Goal: Task Accomplishment & Management: Manage account settings

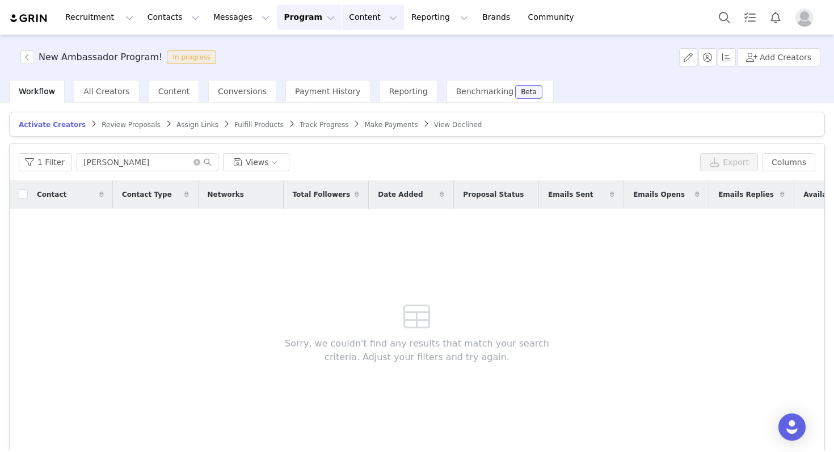
click at [342, 20] on button "Content Content" at bounding box center [373, 18] width 62 height 26
click at [289, 24] on button "Program Program" at bounding box center [309, 18] width 65 height 26
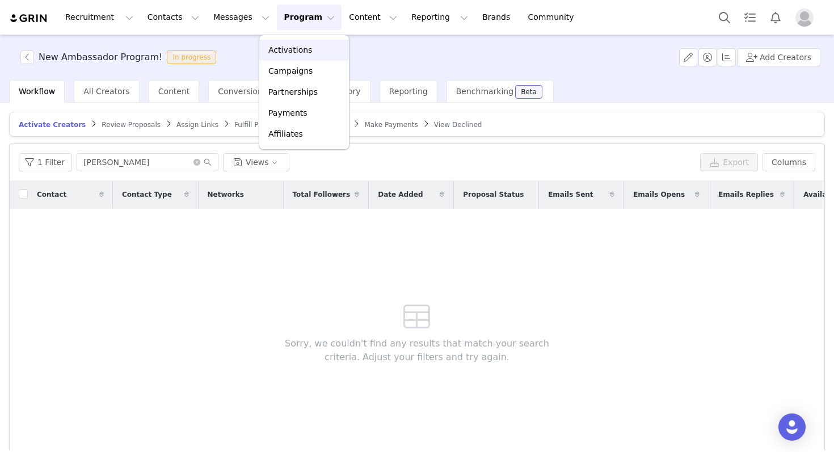
click at [296, 44] on p "Activations" at bounding box center [290, 50] width 44 height 12
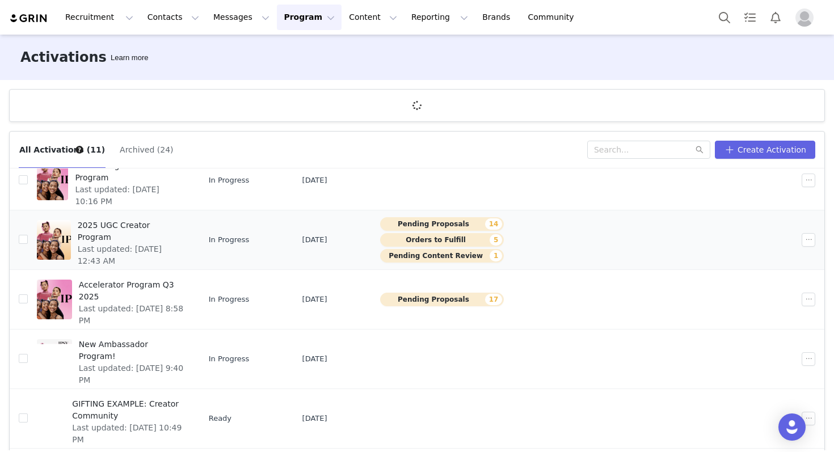
scroll to position [62, 0]
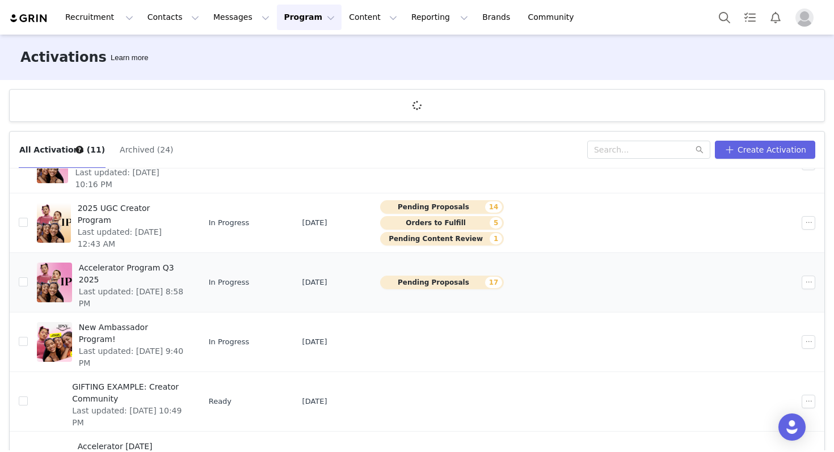
click at [184, 286] on span "Last updated: [DATE] 8:58 PM" at bounding box center [131, 298] width 105 height 24
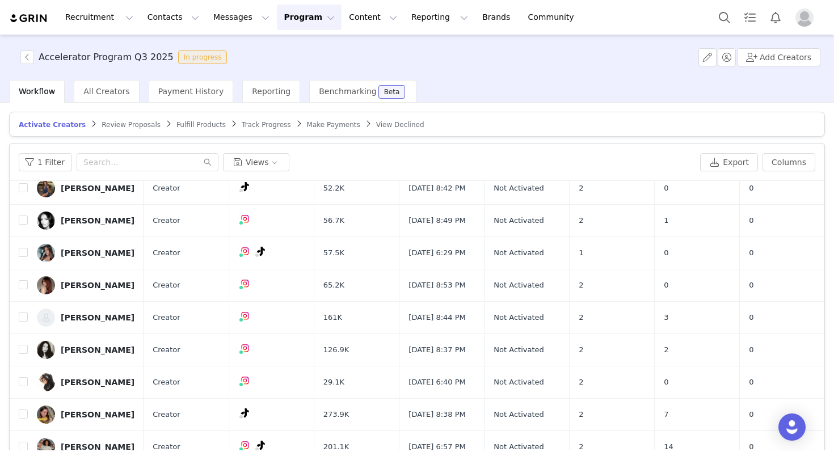
scroll to position [54, 0]
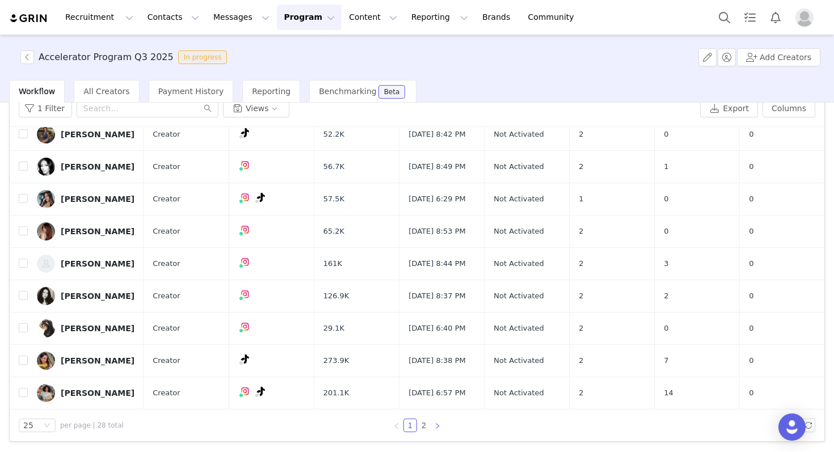
click at [435, 423] on icon "icon: right" at bounding box center [437, 426] width 7 height 7
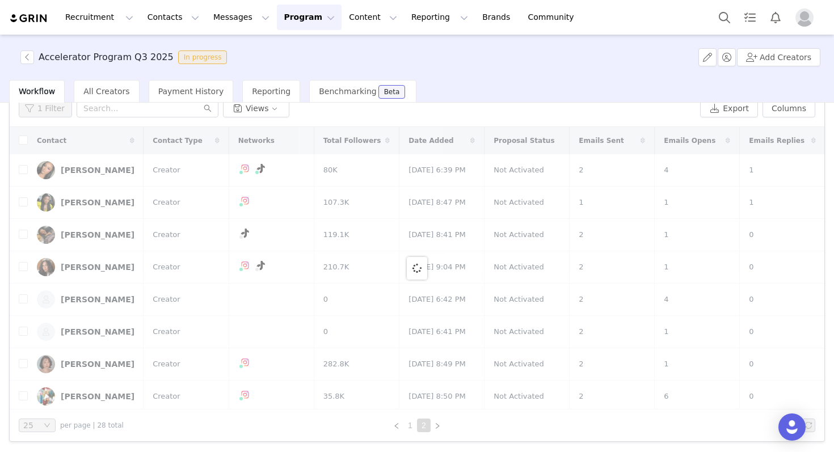
scroll to position [42, 0]
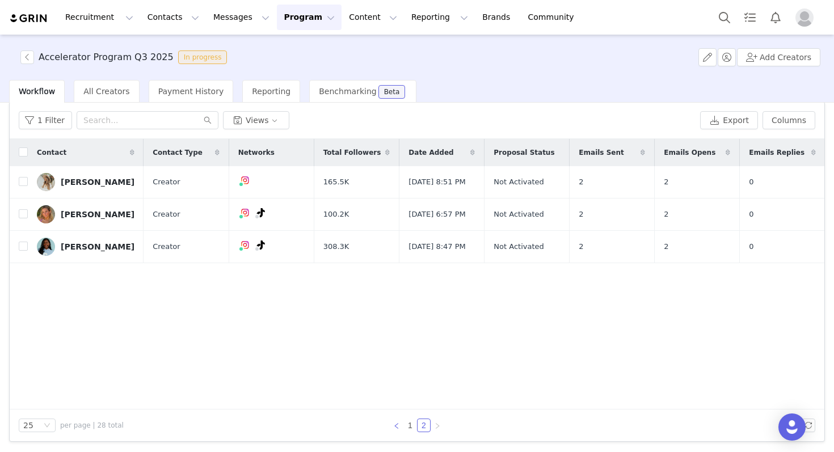
click at [395, 427] on icon "icon: left" at bounding box center [396, 426] width 7 height 7
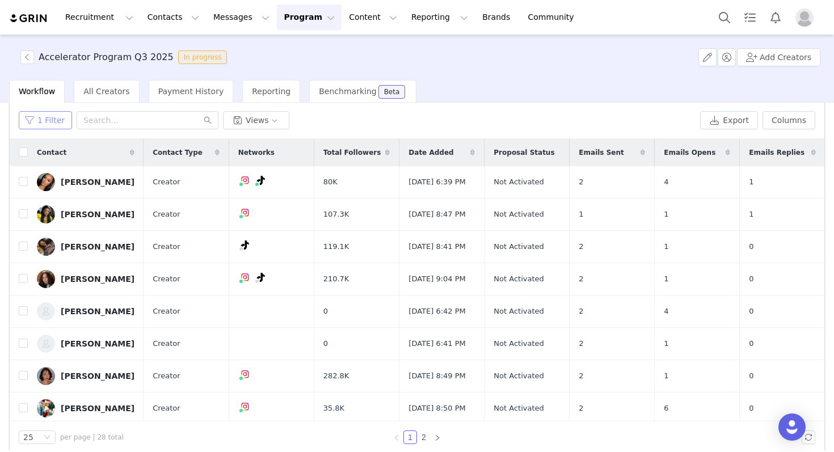
click at [53, 120] on button "1 Filter" at bounding box center [45, 120] width 53 height 18
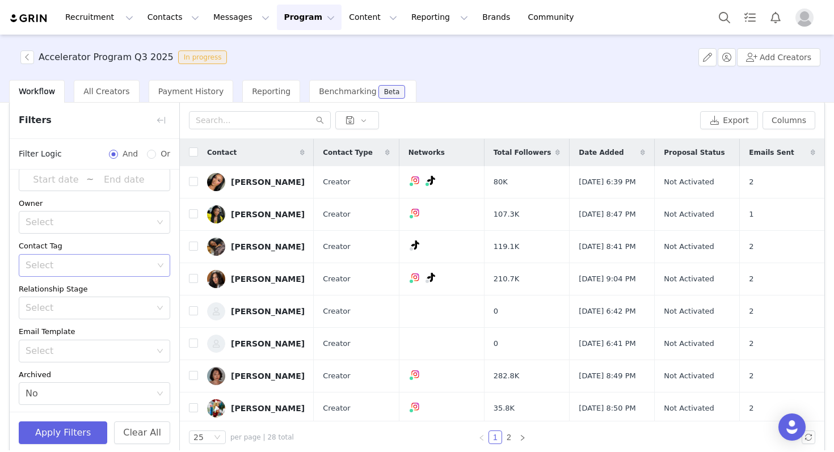
scroll to position [0, 0]
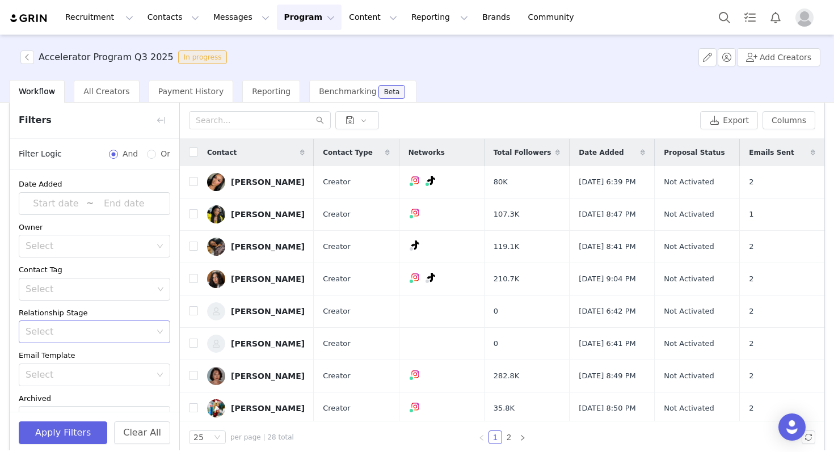
click at [61, 334] on div "Select" at bounding box center [88, 331] width 125 height 11
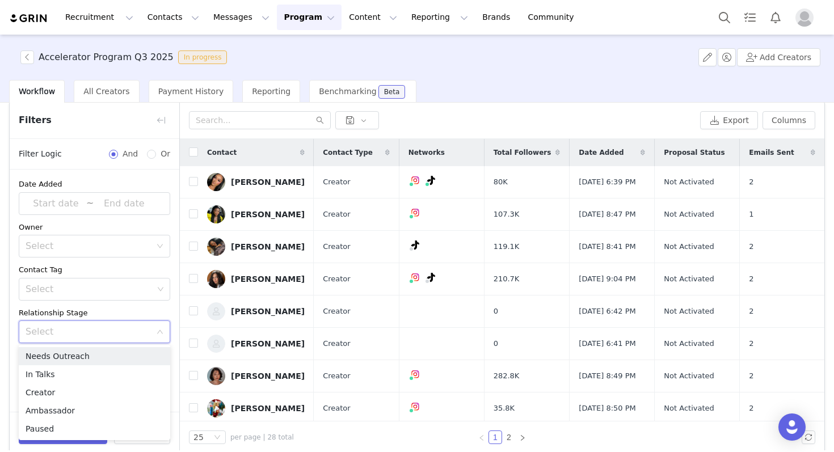
click at [69, 314] on div "Relationship Stage" at bounding box center [94, 312] width 151 height 11
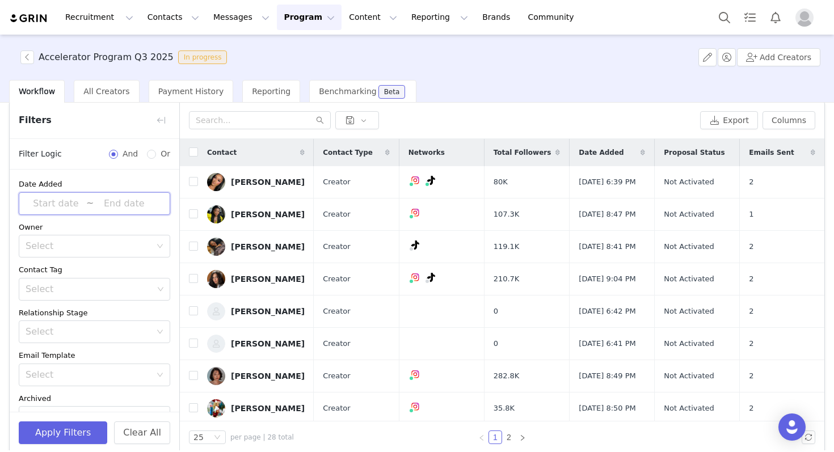
click at [120, 210] on span "~" at bounding box center [94, 203] width 151 height 23
click at [567, 67] on div "Accelerator Program Q3 2025 In progress Add Creators" at bounding box center [417, 57] width 834 height 45
click at [165, 121] on button "button" at bounding box center [161, 120] width 18 height 18
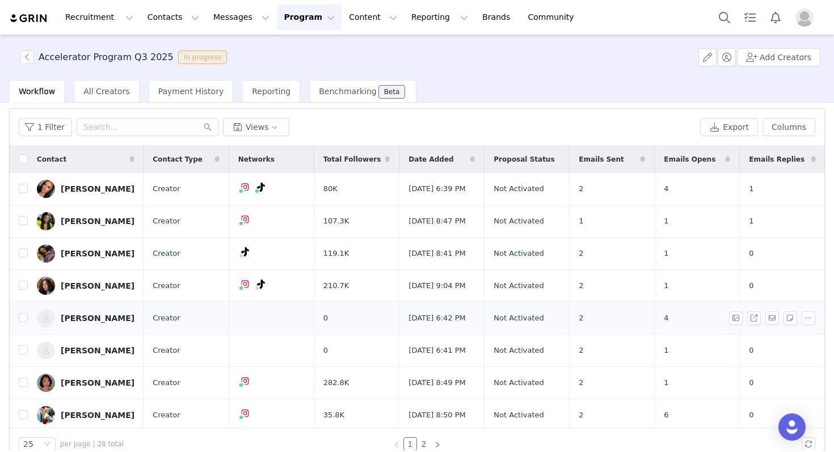
scroll to position [35, 0]
click at [104, 132] on input "text" at bounding box center [148, 128] width 142 height 18
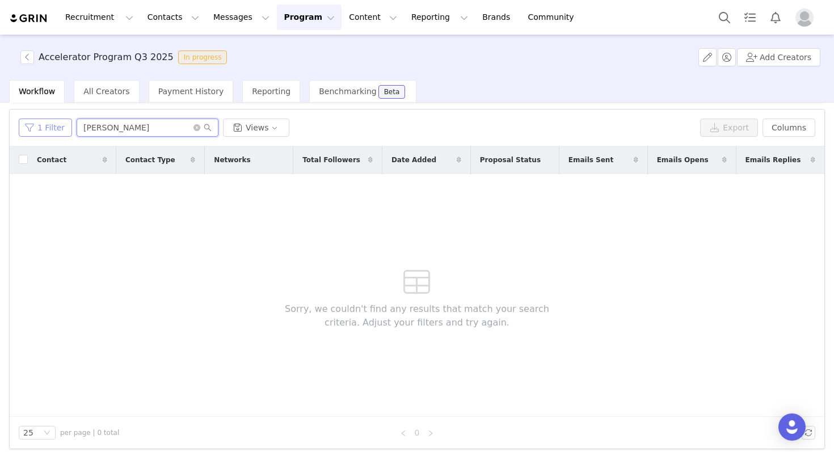
drag, startPoint x: 136, startPoint y: 129, endPoint x: 31, endPoint y: 126, distance: 105.0
click at [31, 126] on div "1 Filter [PERSON_NAME] Views" at bounding box center [357, 128] width 677 height 18
type input "che"
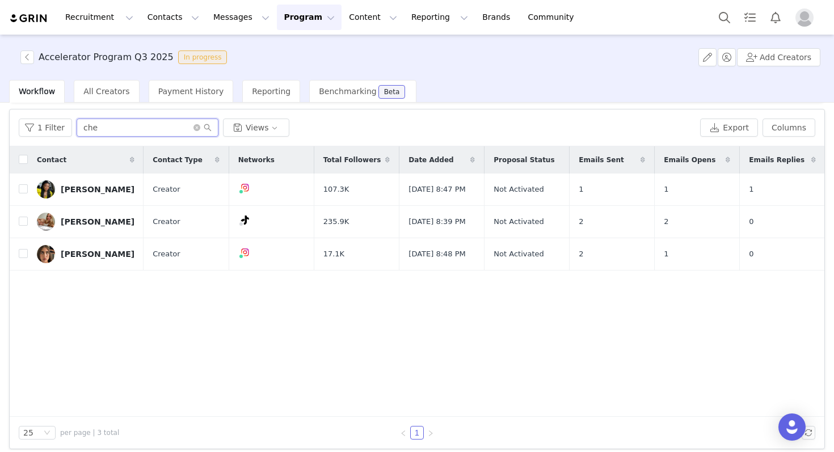
drag, startPoint x: 105, startPoint y: 127, endPoint x: 74, endPoint y: 125, distance: 31.8
click at [77, 125] on input "che" at bounding box center [148, 128] width 142 height 18
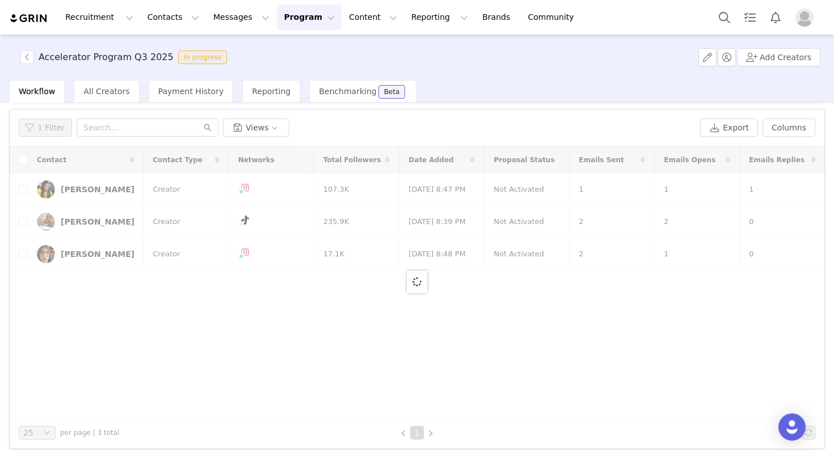
click at [290, 16] on button "Program Program" at bounding box center [309, 18] width 65 height 26
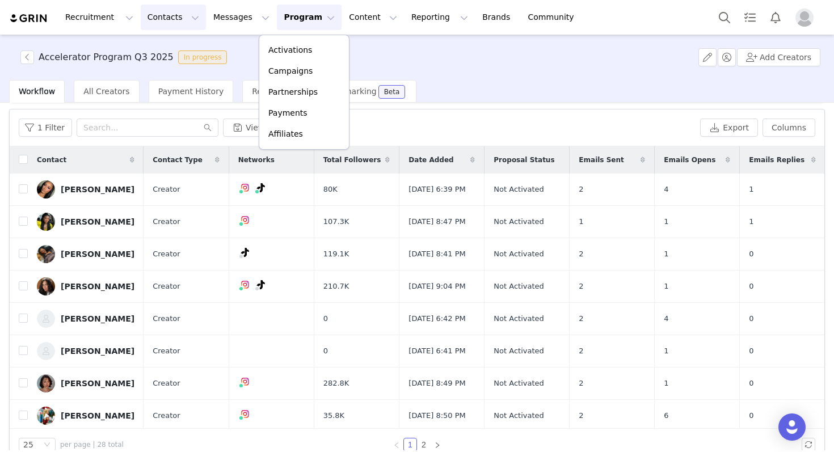
click at [159, 20] on button "Contacts Contacts" at bounding box center [173, 18] width 65 height 26
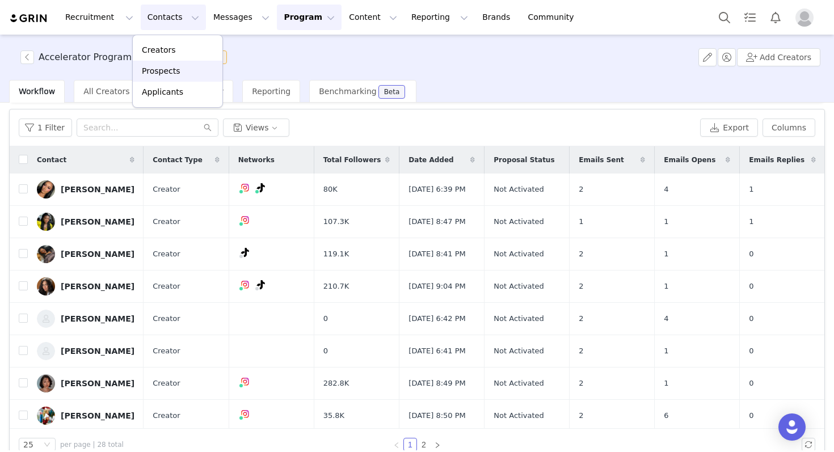
click at [180, 70] on div "Prospects" at bounding box center [178, 71] width 76 height 12
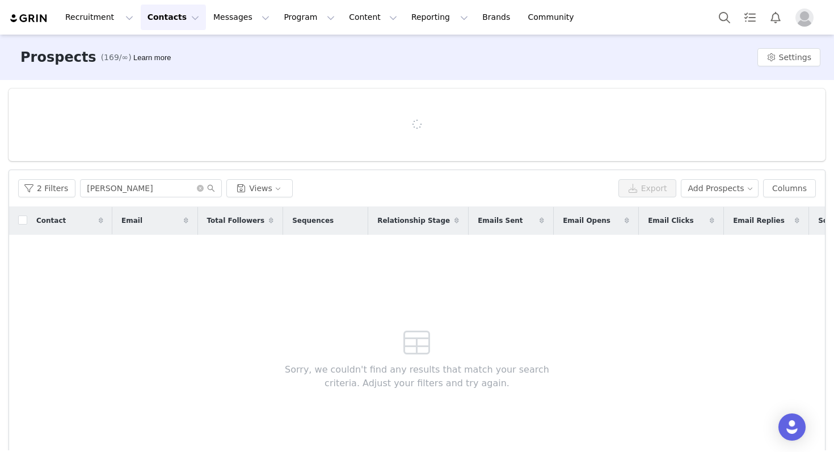
scroll to position [17, 0]
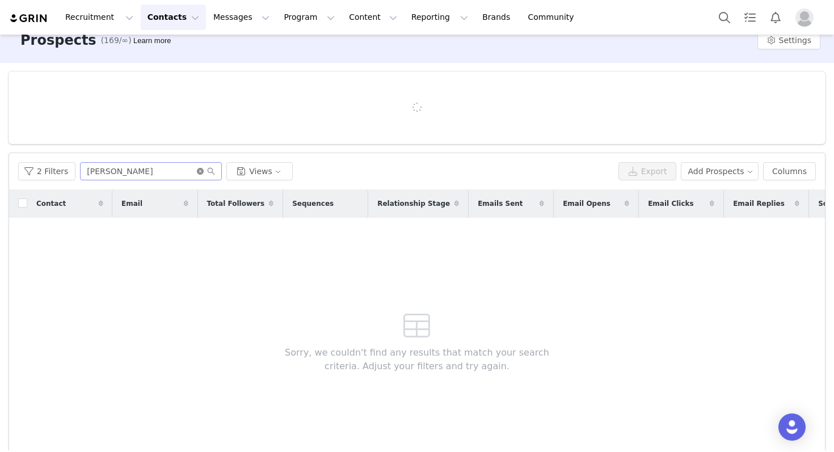
click at [197, 171] on icon "icon: close-circle" at bounding box center [200, 171] width 7 height 7
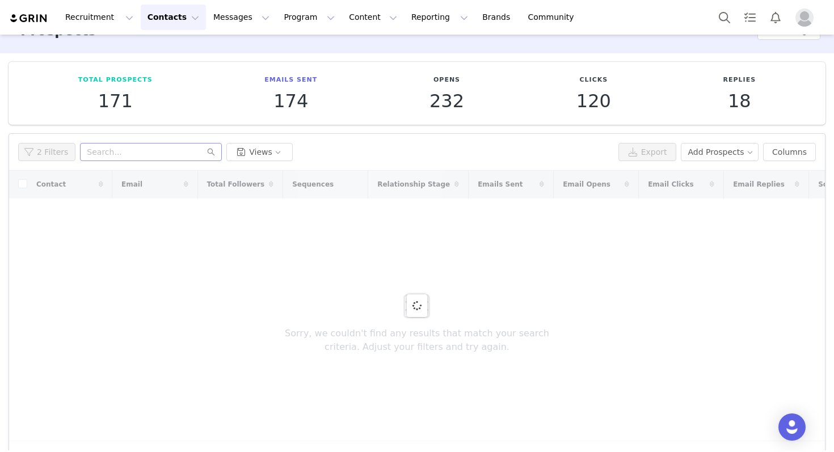
scroll to position [28, 0]
click at [163, 153] on input "text" at bounding box center [151, 151] width 142 height 18
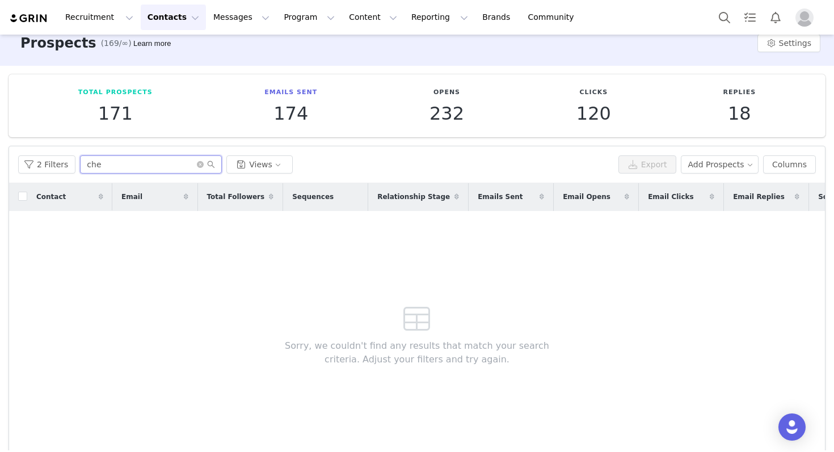
scroll to position [0, 0]
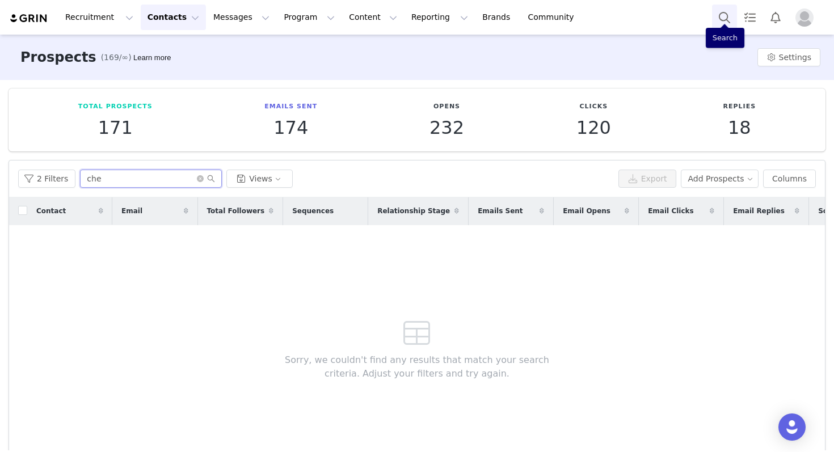
type input "che"
click at [714, 23] on button "Search" at bounding box center [724, 18] width 25 height 26
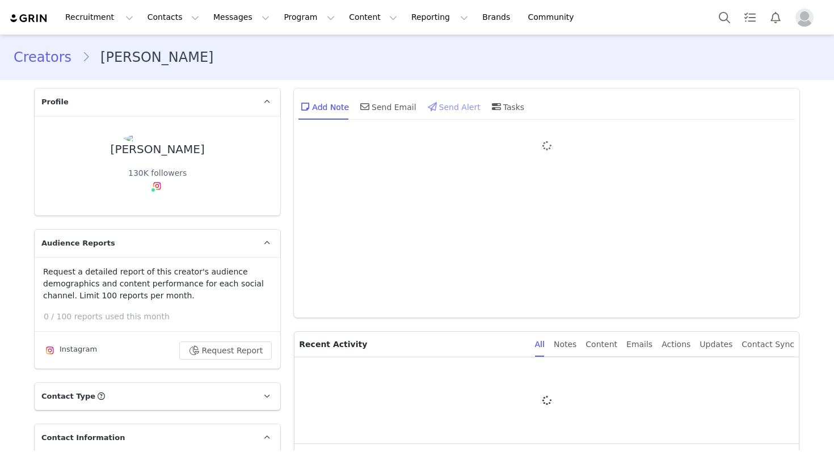
type input "+1 ([GEOGRAPHIC_DATA])"
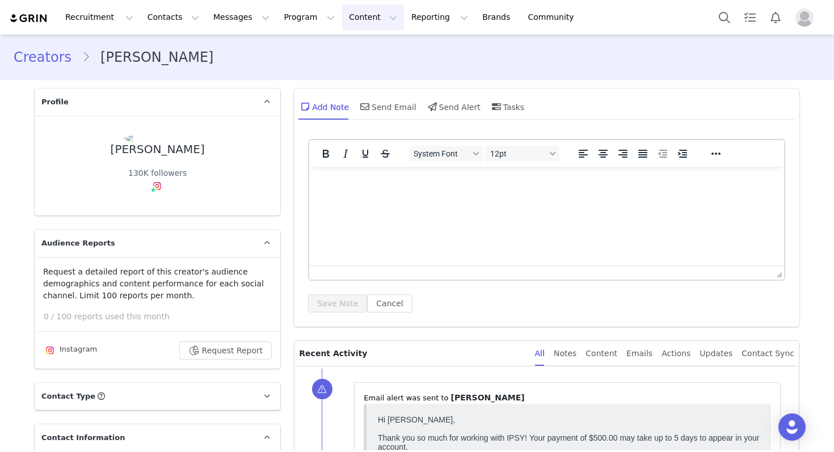
click at [348, 26] on button "Content Content" at bounding box center [373, 18] width 62 height 26
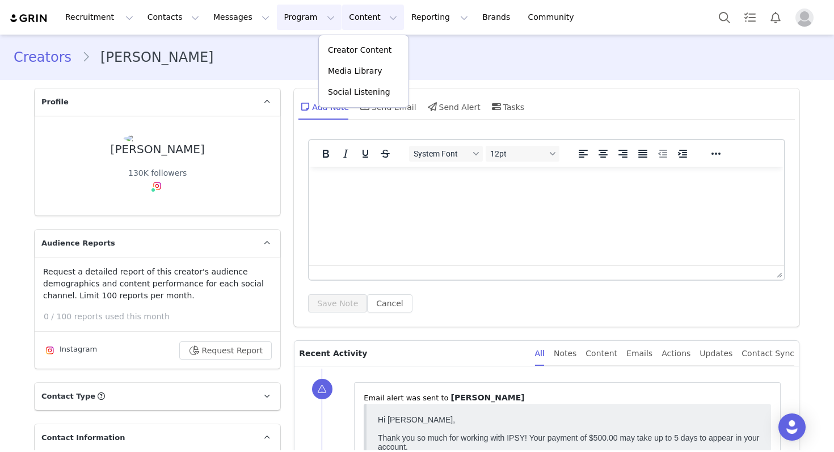
click at [277, 16] on button "Program Program" at bounding box center [309, 18] width 65 height 26
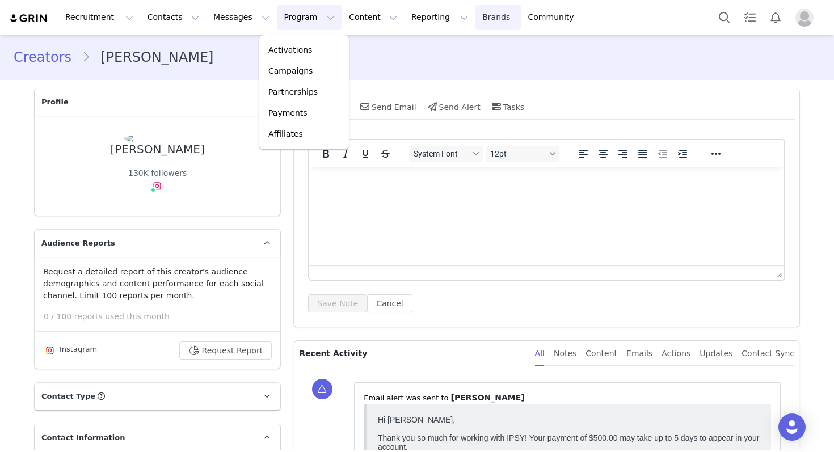
click at [475, 14] on link "Brands Brands" at bounding box center [497, 18] width 45 height 26
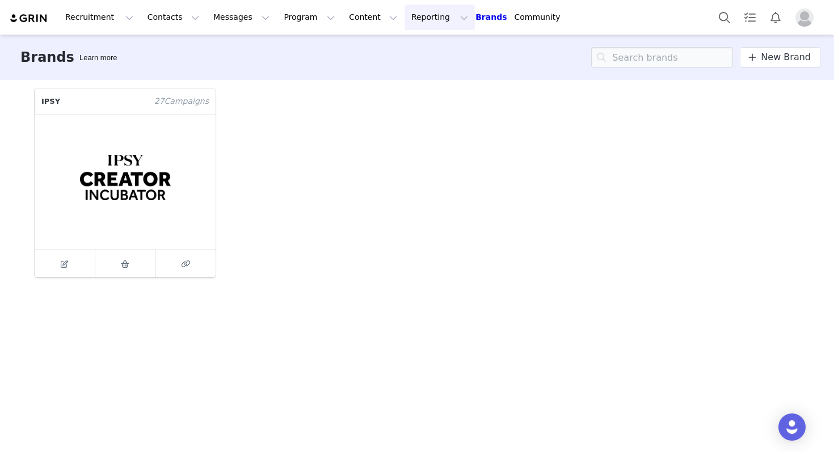
click at [423, 15] on button "Reporting Reporting" at bounding box center [439, 18] width 70 height 26
click at [475, 18] on link "Brands Brands" at bounding box center [490, 17] width 31 height 12
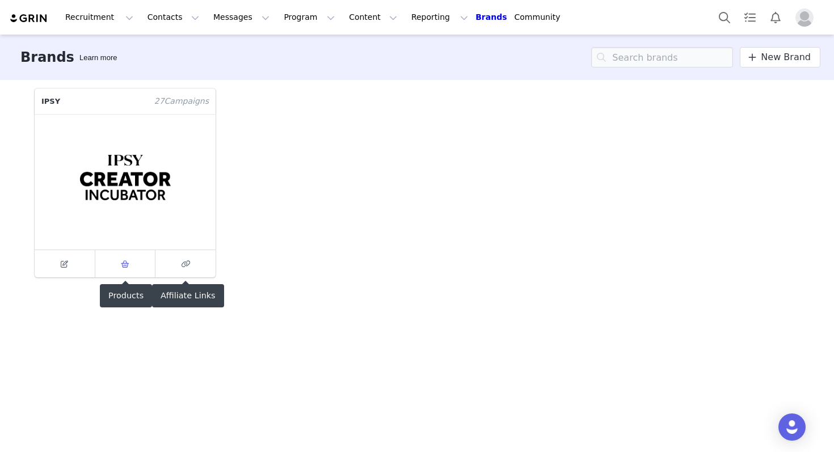
click at [125, 266] on icon at bounding box center [125, 263] width 9 height 7
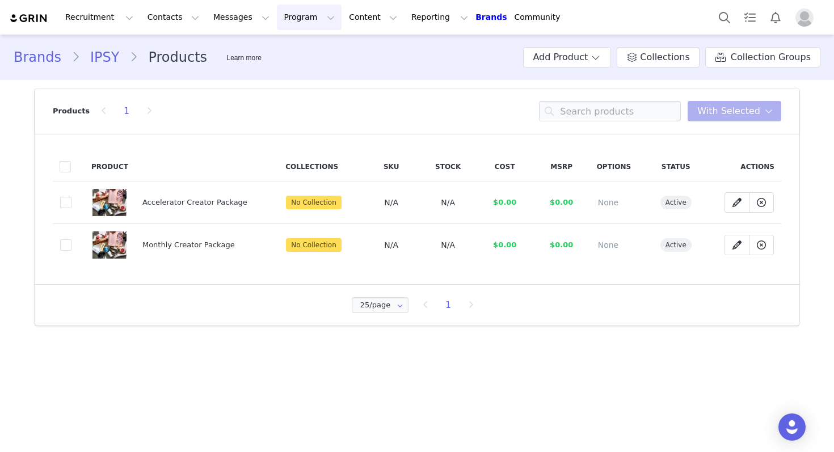
click at [290, 21] on button "Program Program" at bounding box center [309, 18] width 65 height 26
click at [305, 49] on p "Activations" at bounding box center [290, 50] width 44 height 12
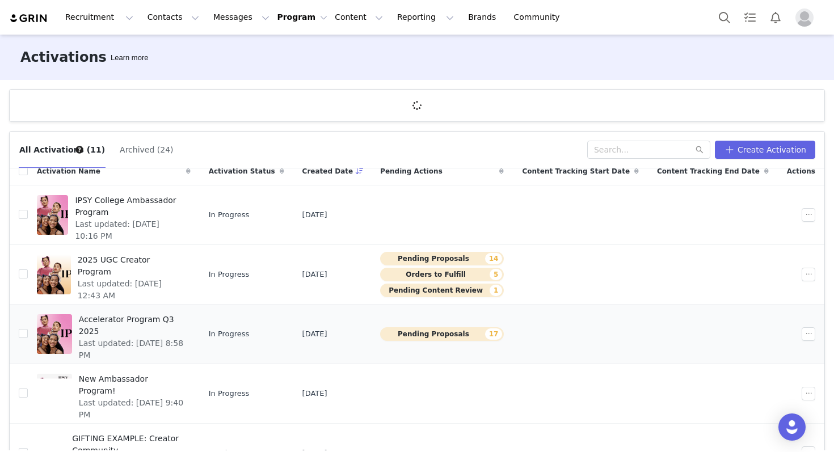
scroll to position [60, 0]
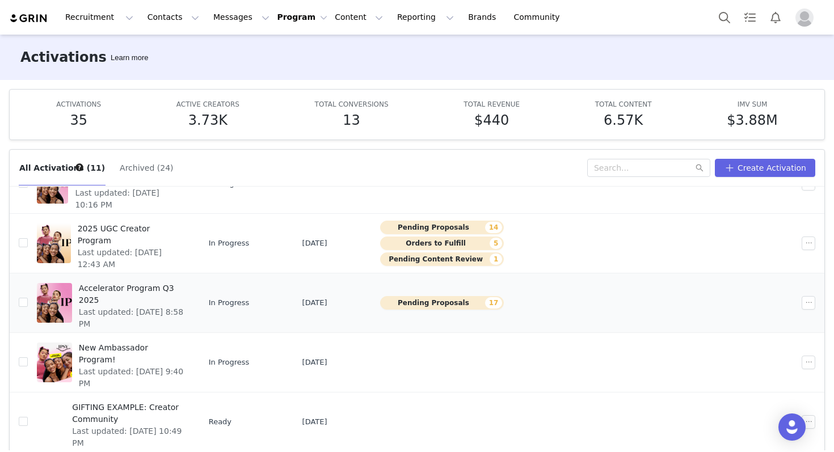
click at [466, 303] on button "Pending Proposals 17" at bounding box center [442, 303] width 124 height 14
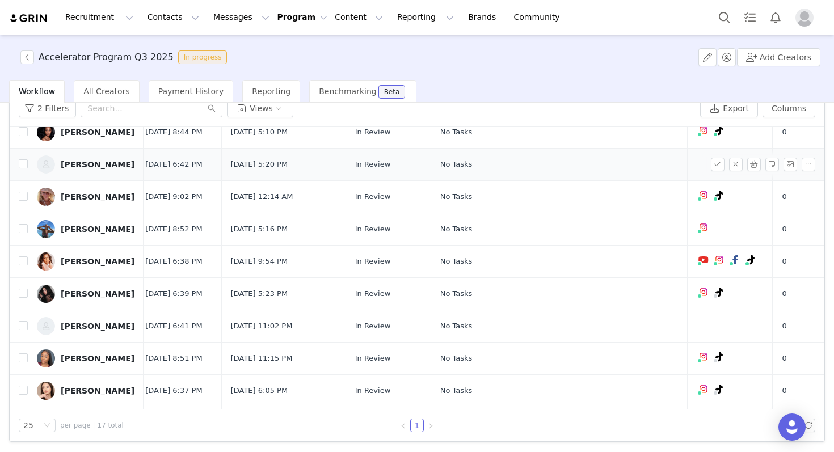
scroll to position [0, 7]
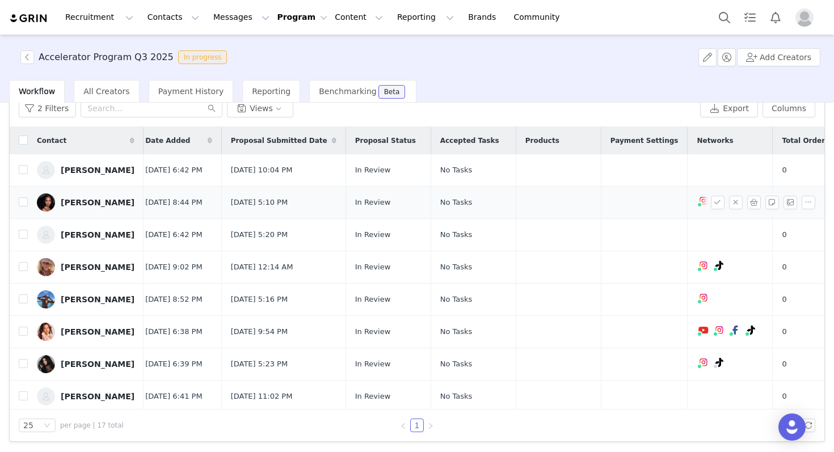
click at [99, 207] on div "Jasmen Khan" at bounding box center [98, 202] width 74 height 9
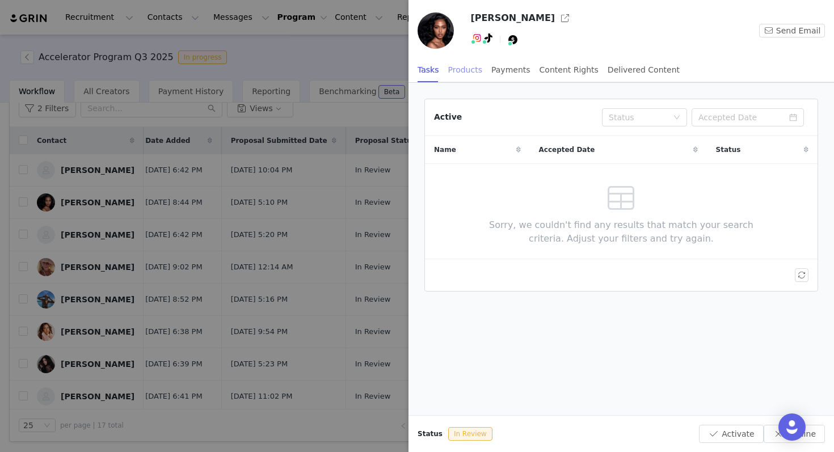
click at [459, 71] on div "Products" at bounding box center [465, 70] width 34 height 26
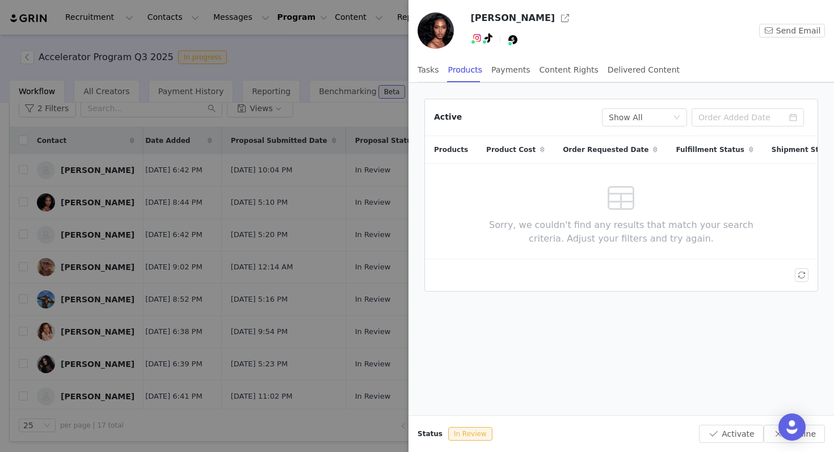
click at [335, 61] on div at bounding box center [417, 226] width 834 height 452
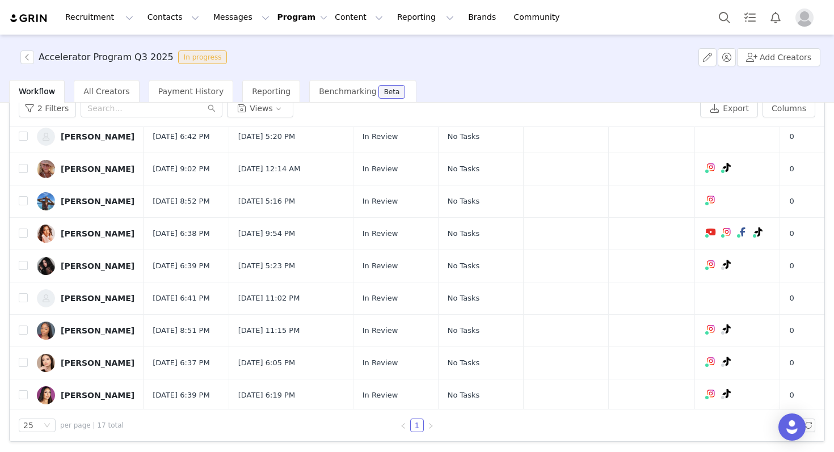
scroll to position [37, 0]
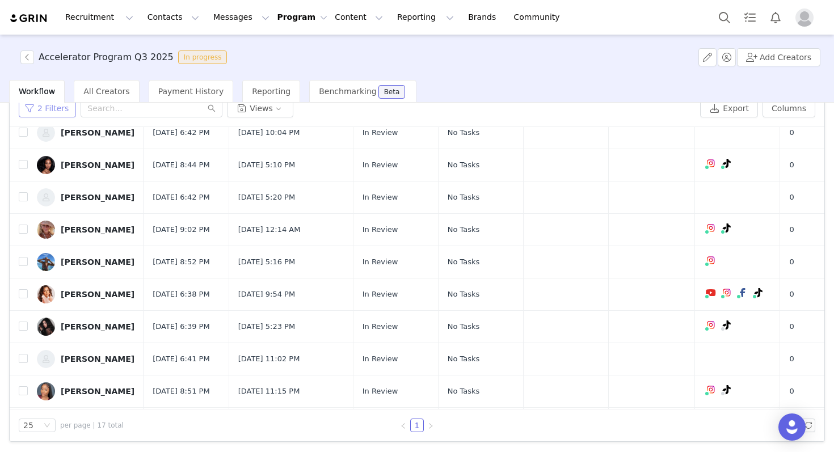
click at [57, 112] on button "2 Filters" at bounding box center [47, 108] width 57 height 18
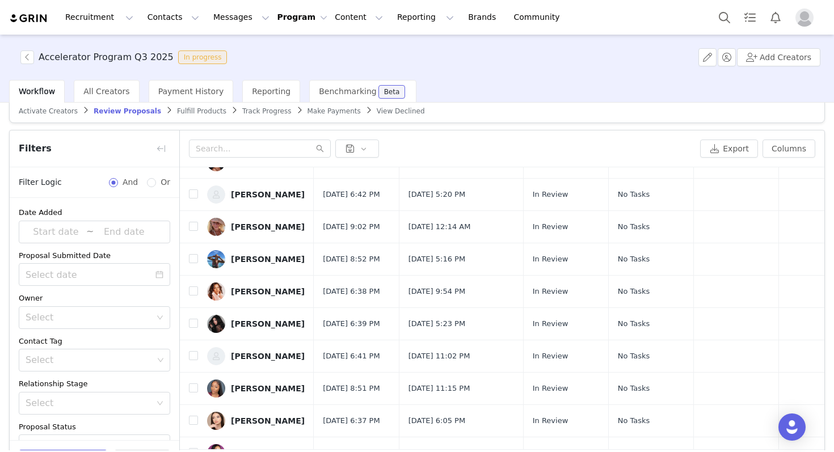
scroll to position [0, 0]
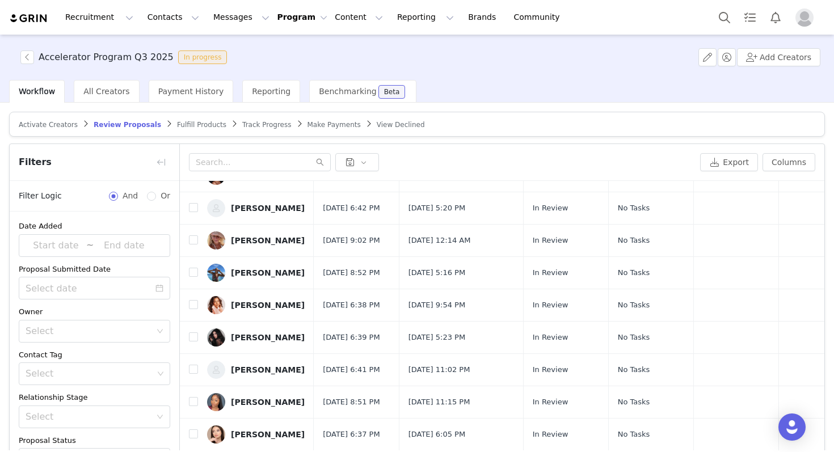
click at [377, 123] on span "View Declined" at bounding box center [401, 125] width 48 height 8
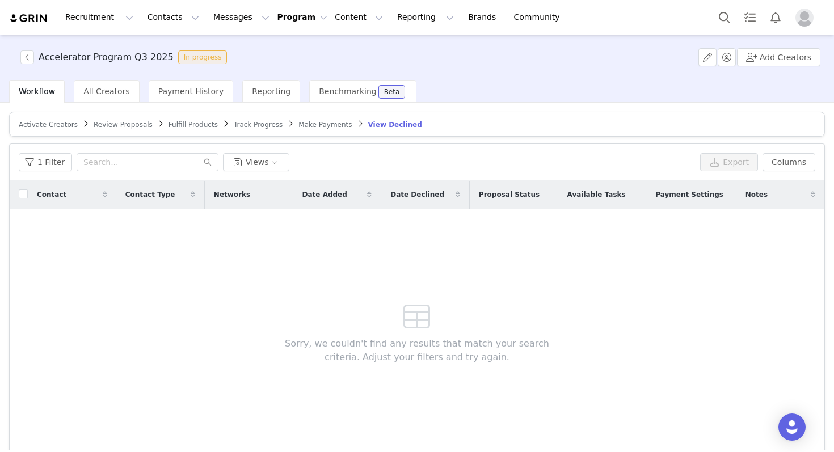
click at [63, 125] on span "Activate Creators" at bounding box center [48, 125] width 59 height 8
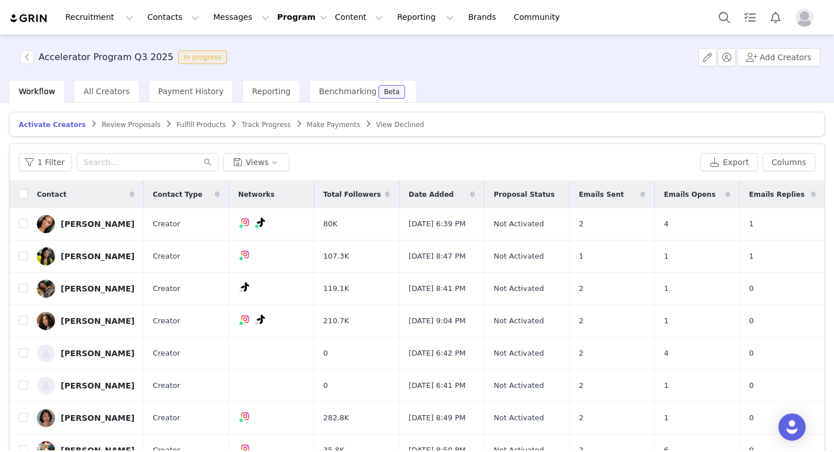
click at [141, 123] on span "Review Proposals" at bounding box center [131, 125] width 59 height 8
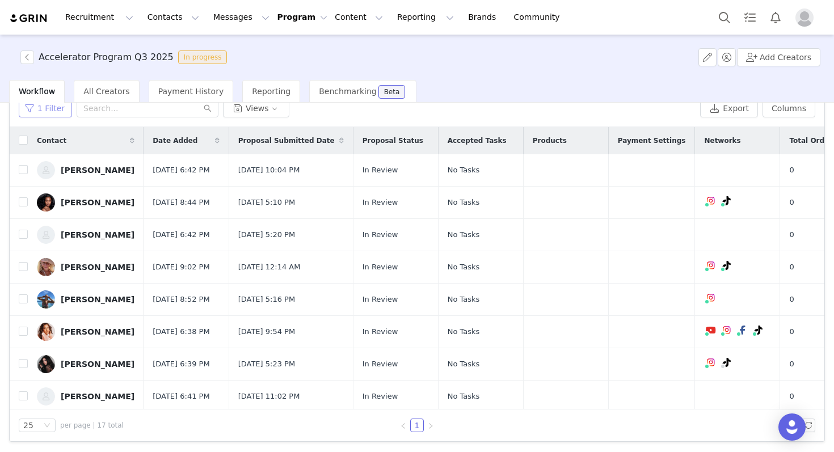
click at [48, 113] on button "1 Filter" at bounding box center [45, 108] width 53 height 18
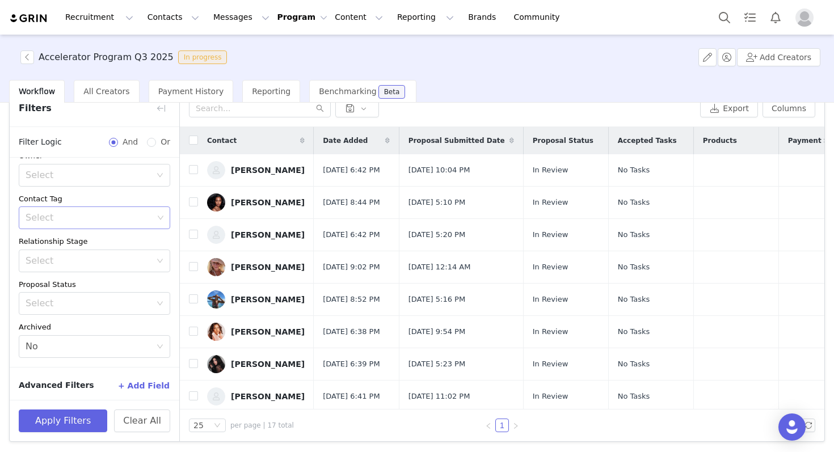
scroll to position [105, 0]
click at [149, 381] on button "+ Add Field" at bounding box center [143, 382] width 53 height 18
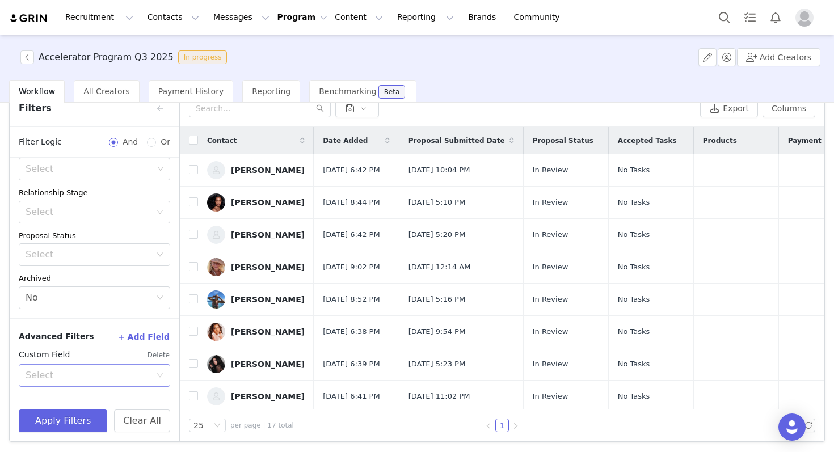
click at [94, 372] on div "Select" at bounding box center [88, 375] width 125 height 11
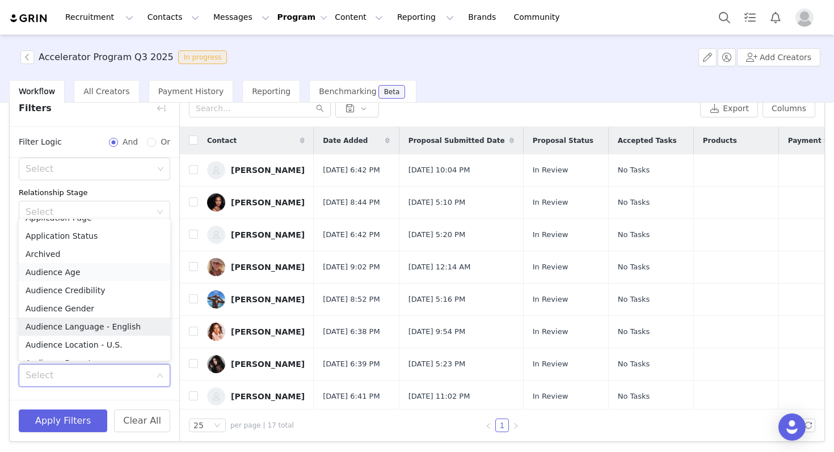
scroll to position [0, 0]
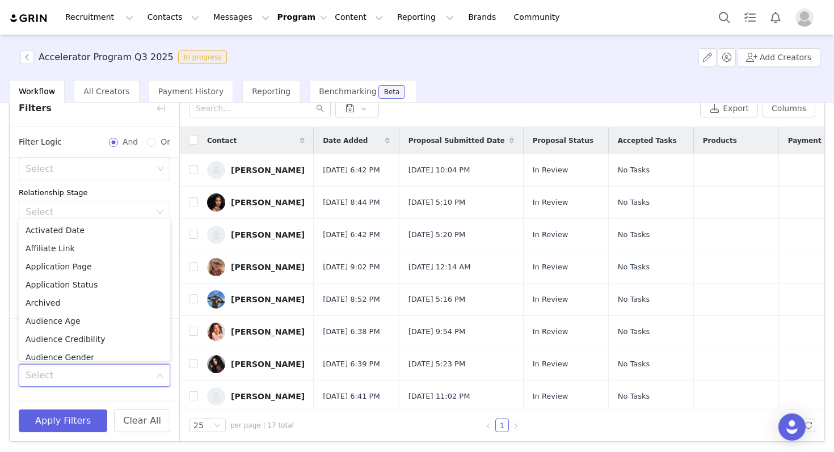
click at [103, 184] on div "Date Added ~ Proposal Submitted Date Owner Select Contact Tag Select Relationsh…" at bounding box center [95, 162] width 170 height 311
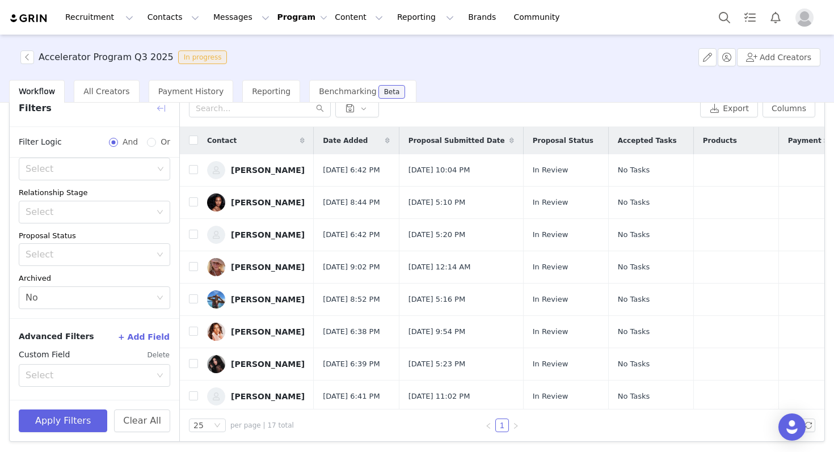
click at [161, 109] on button "button" at bounding box center [161, 108] width 18 height 18
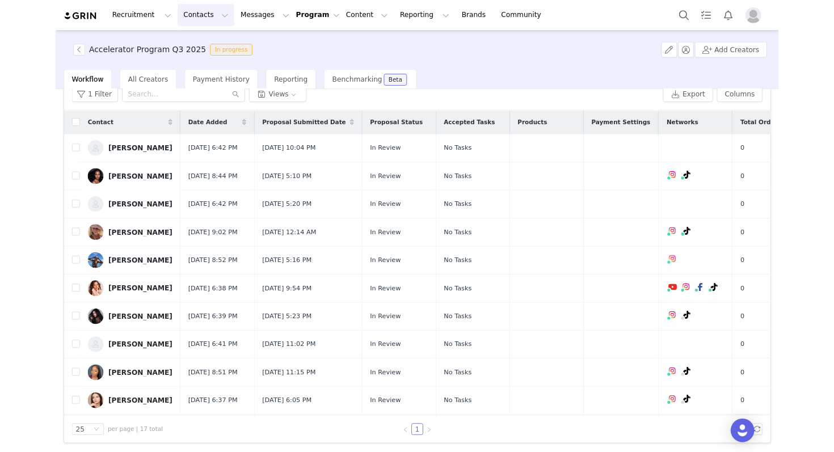
scroll to position [175, 0]
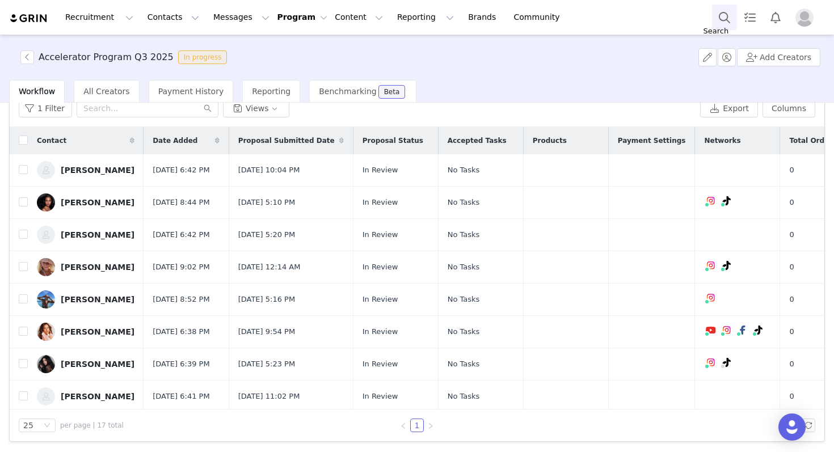
click at [723, 12] on button "Search" at bounding box center [724, 18] width 25 height 26
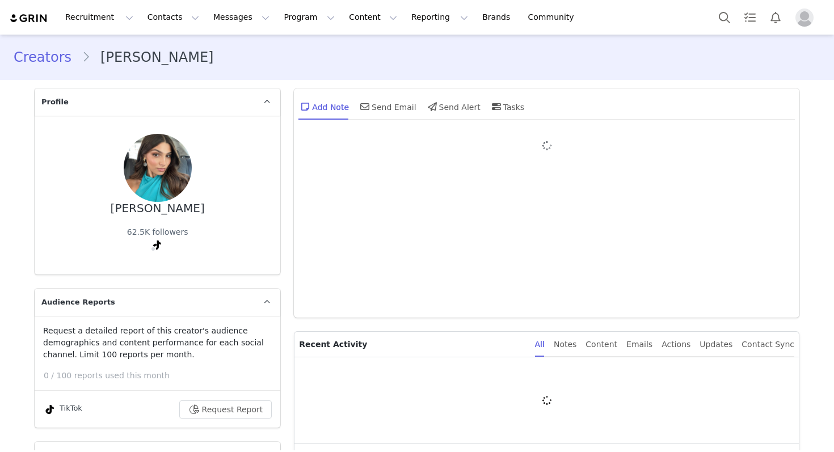
type input "+1 ([GEOGRAPHIC_DATA])"
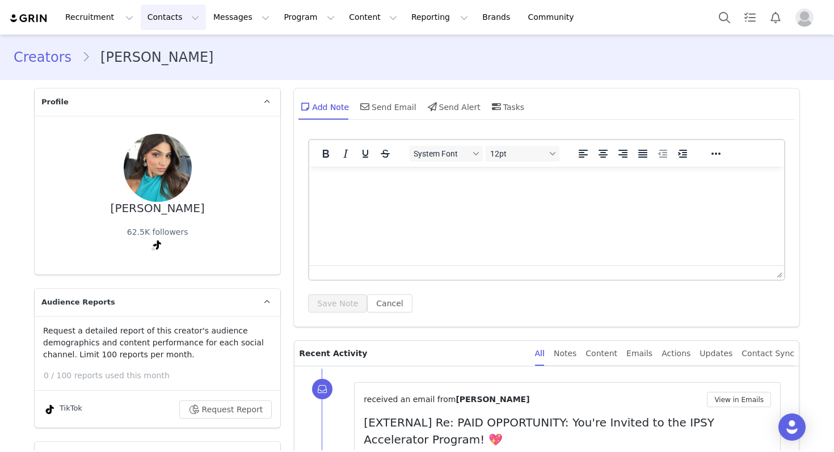
click at [176, 18] on button "Contacts Contacts" at bounding box center [173, 18] width 65 height 26
click at [180, 68] on div "Prospects" at bounding box center [178, 71] width 76 height 12
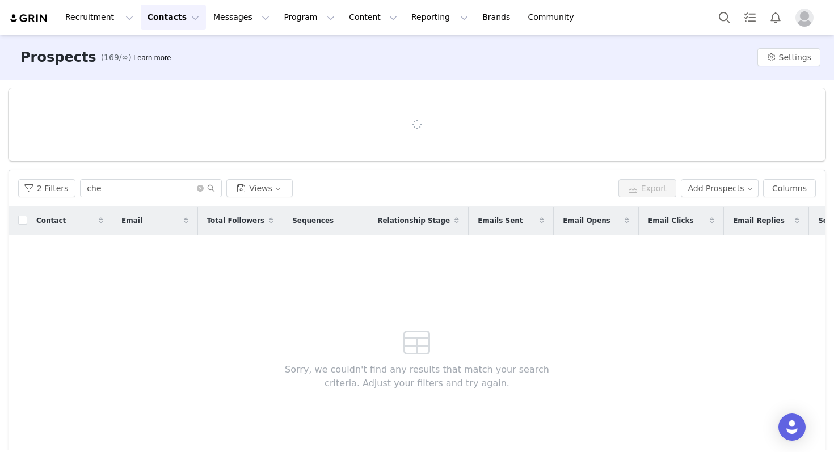
click at [181, 22] on button "Contacts Contacts" at bounding box center [173, 18] width 65 height 26
click at [177, 50] on div "Creators" at bounding box center [178, 50] width 76 height 12
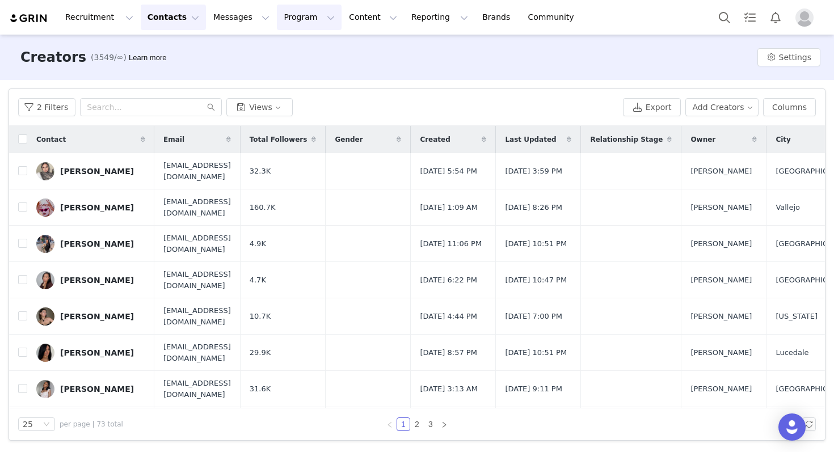
click at [285, 23] on button "Program Program" at bounding box center [309, 18] width 65 height 26
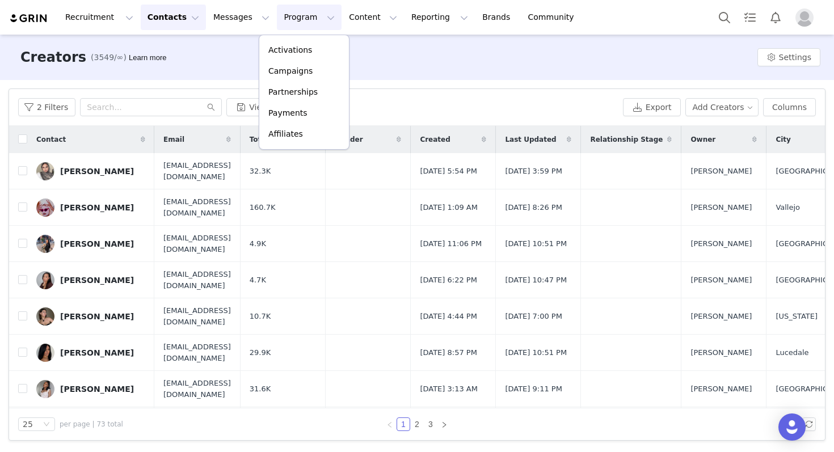
click at [392, 56] on div "Creators (3549/∞) Learn more Settings" at bounding box center [417, 57] width 834 height 45
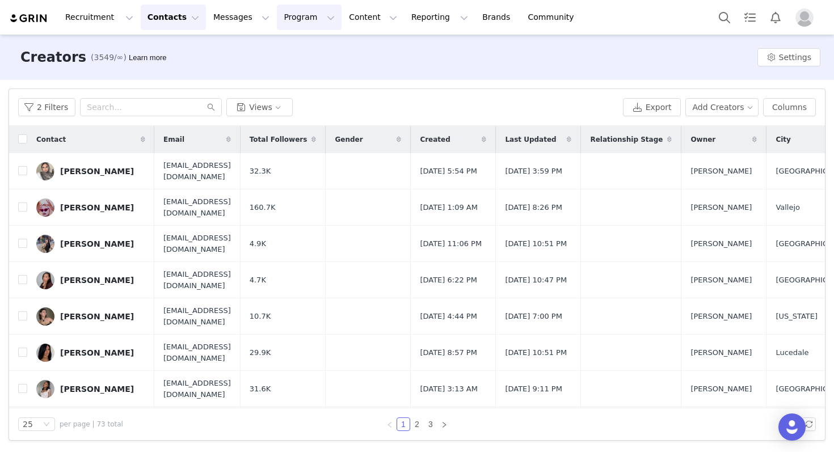
click at [309, 20] on button "Program Program" at bounding box center [309, 18] width 65 height 26
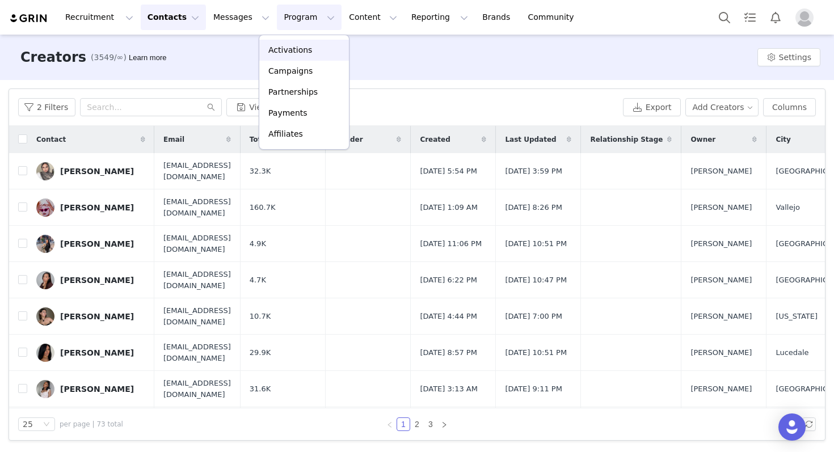
click at [305, 50] on p "Activations" at bounding box center [290, 50] width 44 height 12
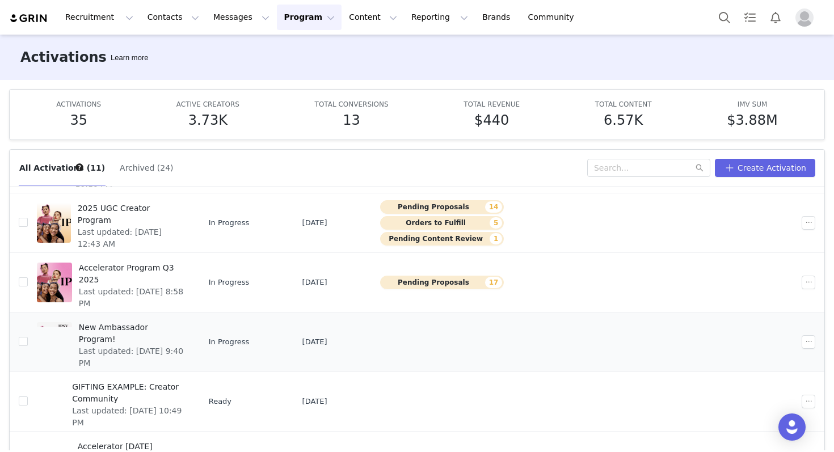
scroll to position [83, 0]
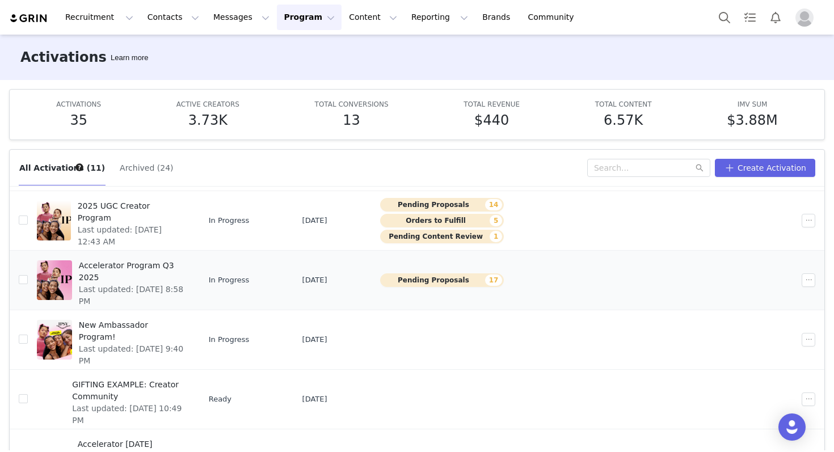
click at [158, 284] on span "Last updated: [DATE] 8:58 PM" at bounding box center [131, 296] width 105 height 24
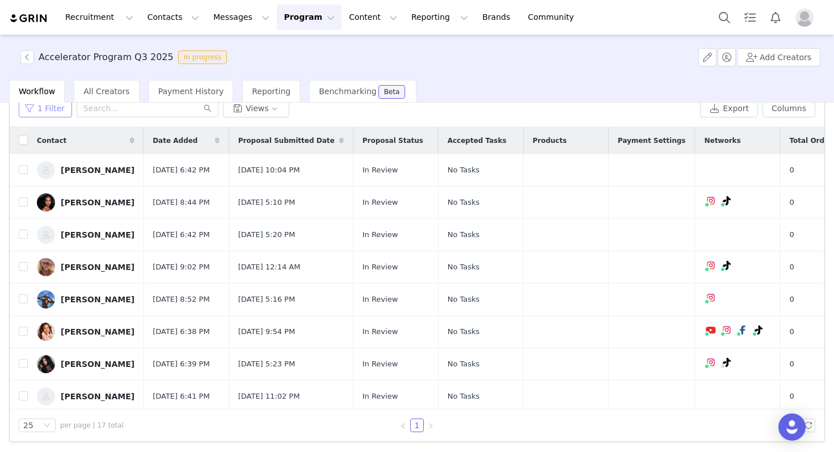
click at [53, 110] on button "1 Filter" at bounding box center [45, 108] width 53 height 18
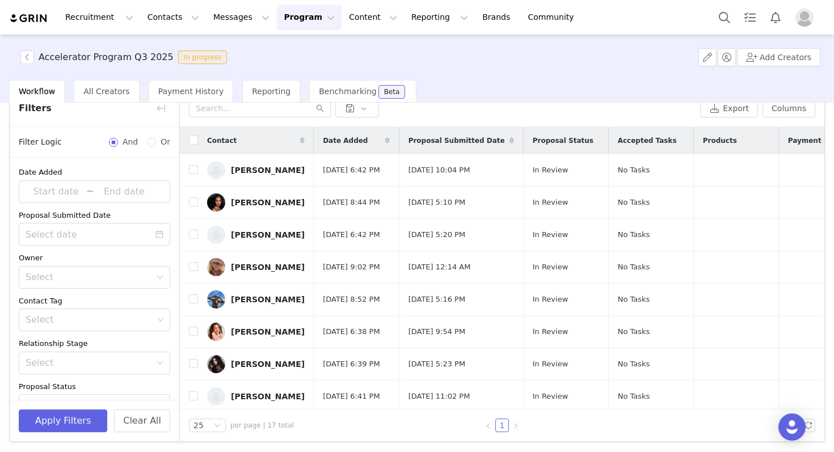
scroll to position [105, 0]
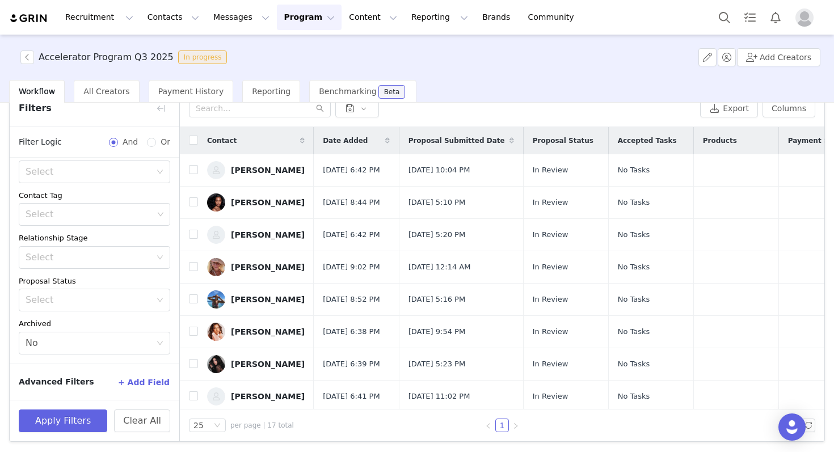
click at [139, 383] on button "+ Add Field" at bounding box center [143, 382] width 53 height 18
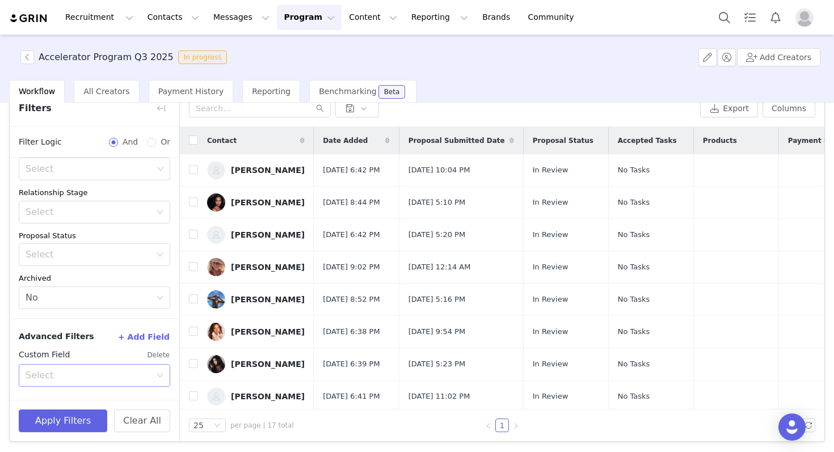
click at [131, 370] on div "Select" at bounding box center [88, 375] width 125 height 11
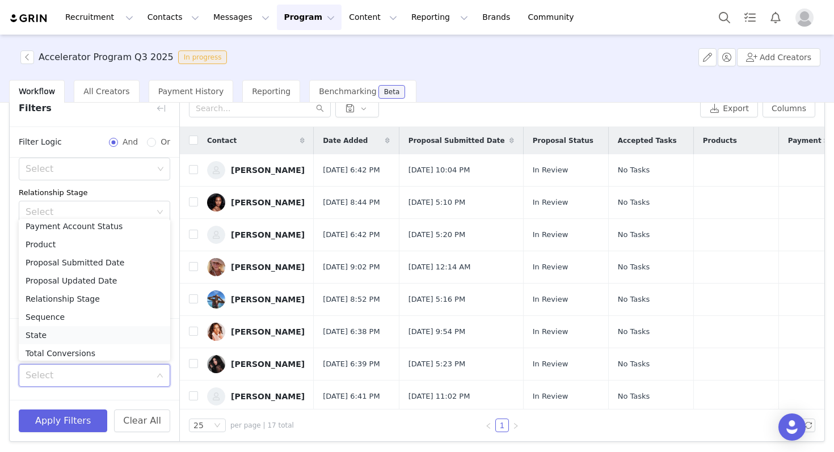
scroll to position [861, 0]
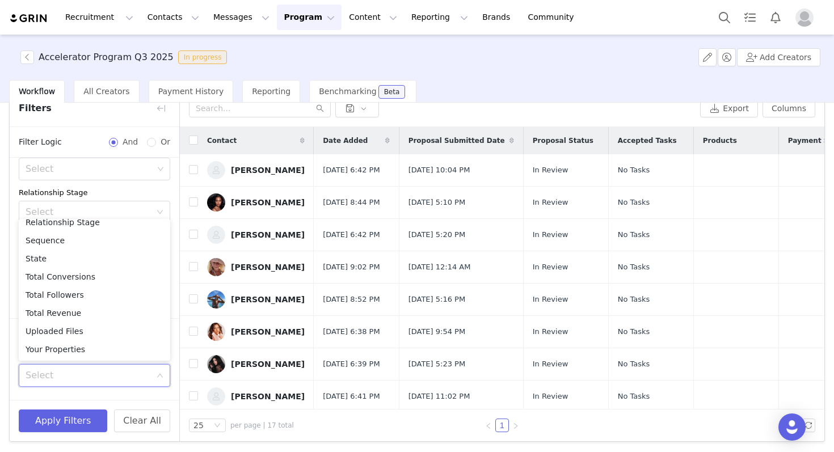
click at [143, 191] on div "Relationship Stage" at bounding box center [94, 192] width 151 height 11
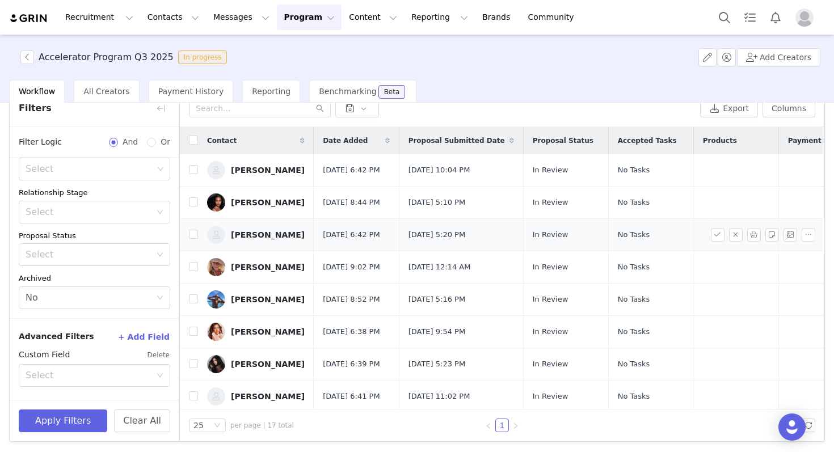
scroll to position [20, 0]
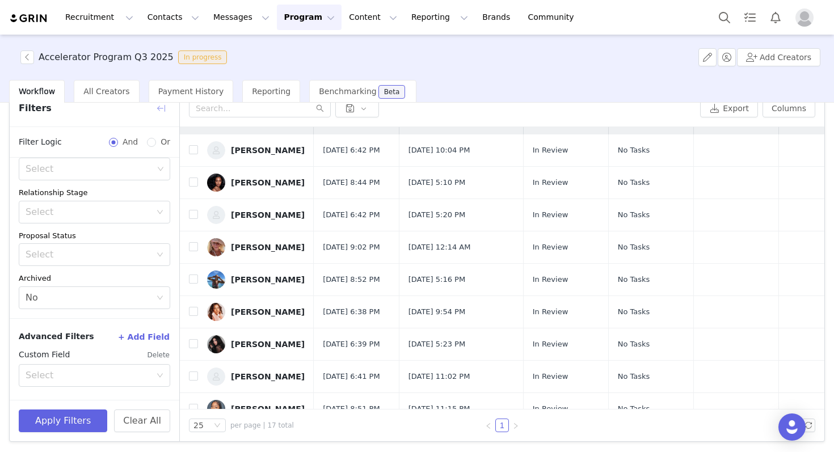
click at [168, 107] on button "button" at bounding box center [161, 108] width 18 height 18
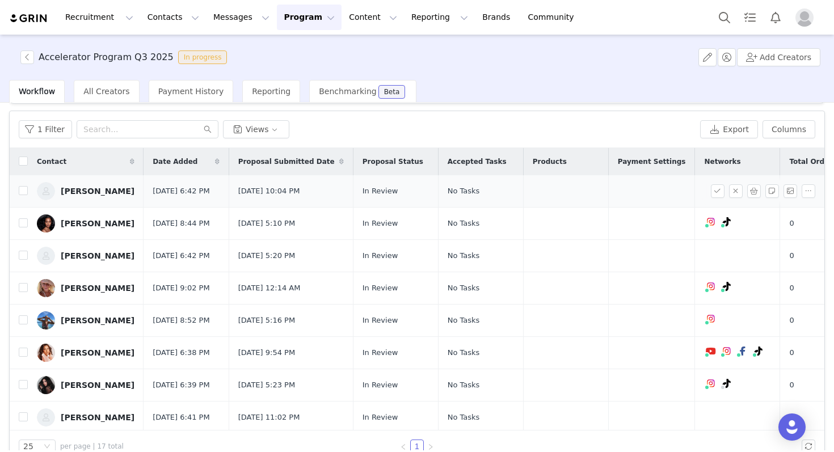
scroll to position [3, 0]
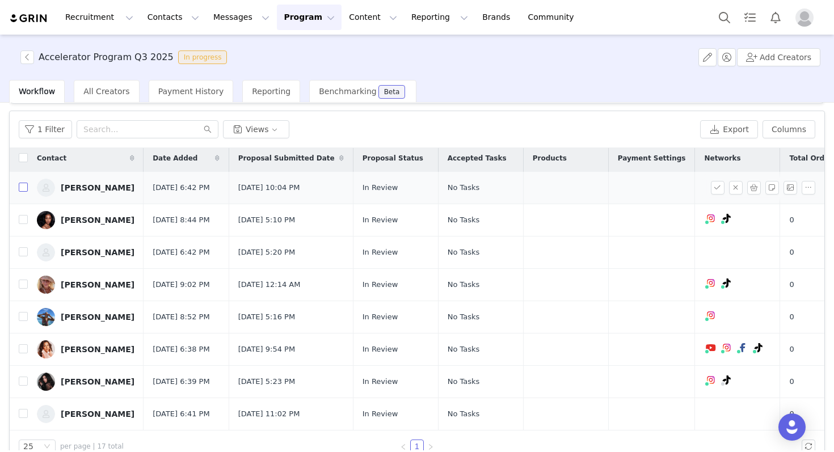
click at [26, 187] on input "checkbox" at bounding box center [23, 187] width 9 height 9
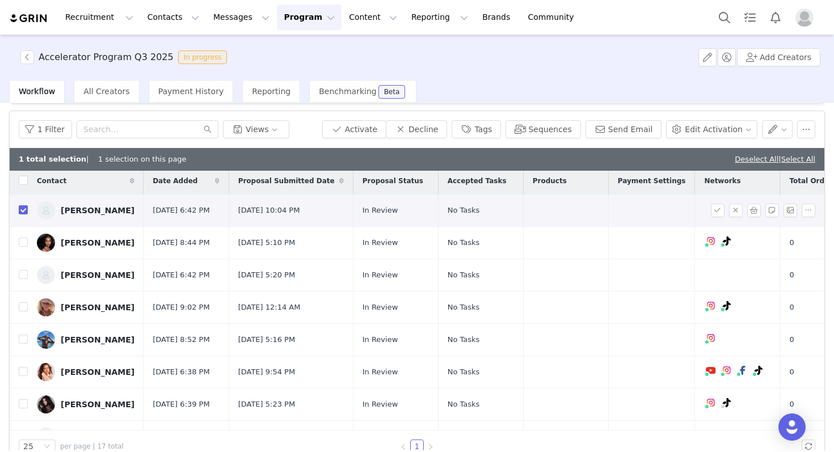
scroll to position [130, 0]
click at [24, 210] on input "checkbox" at bounding box center [23, 209] width 9 height 9
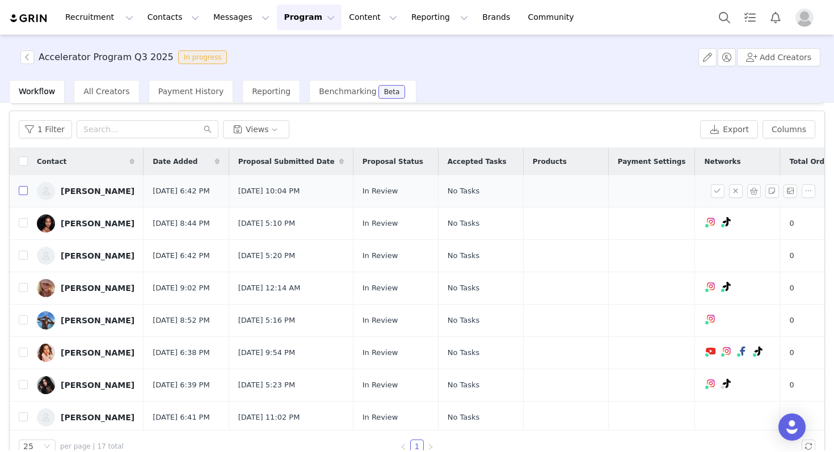
scroll to position [27, 0]
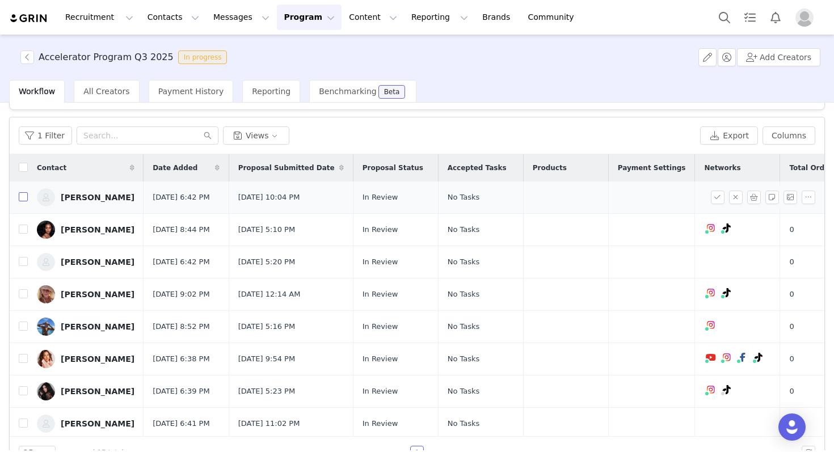
click at [26, 201] on input "checkbox" at bounding box center [23, 196] width 9 height 9
checkbox input "true"
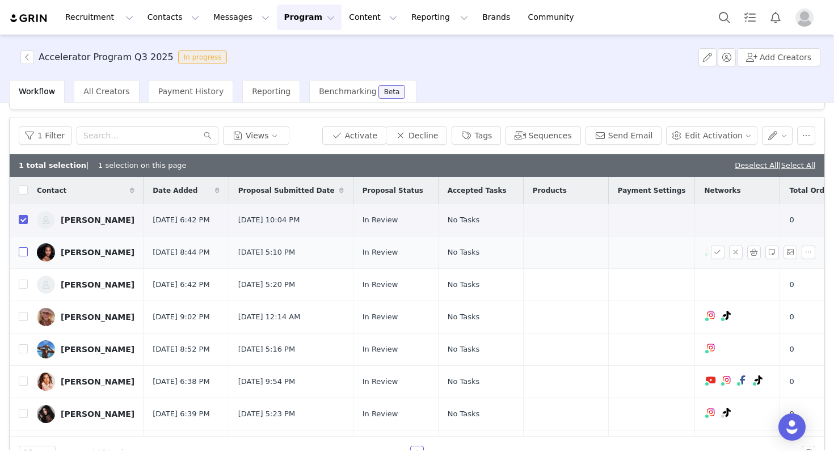
click at [22, 256] on input "checkbox" at bounding box center [23, 251] width 9 height 9
checkbox input "true"
click at [20, 289] on input "checkbox" at bounding box center [23, 284] width 9 height 9
checkbox input "true"
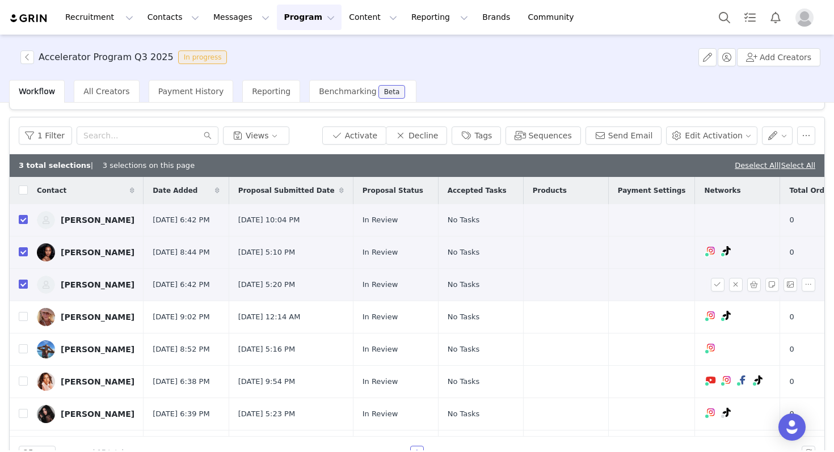
scroll to position [47, 0]
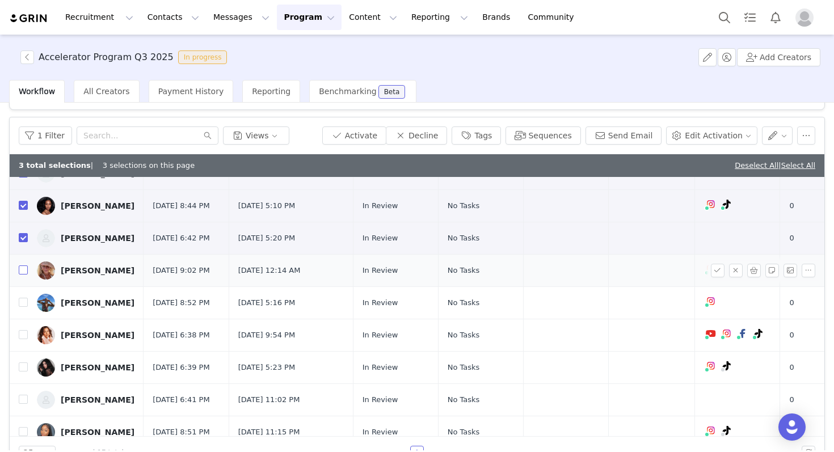
click at [22, 275] on input "checkbox" at bounding box center [23, 269] width 9 height 9
checkbox input "true"
click at [22, 319] on td at bounding box center [19, 303] width 18 height 32
click at [22, 307] on input "checkbox" at bounding box center [23, 302] width 9 height 9
checkbox input "true"
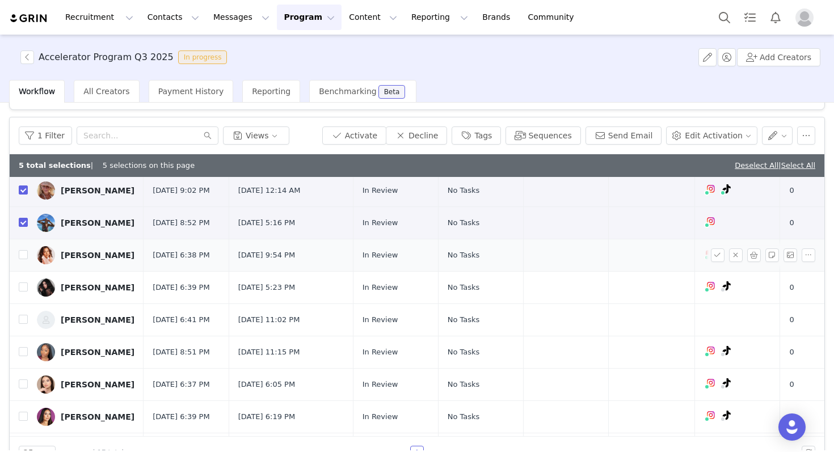
scroll to position [136, 0]
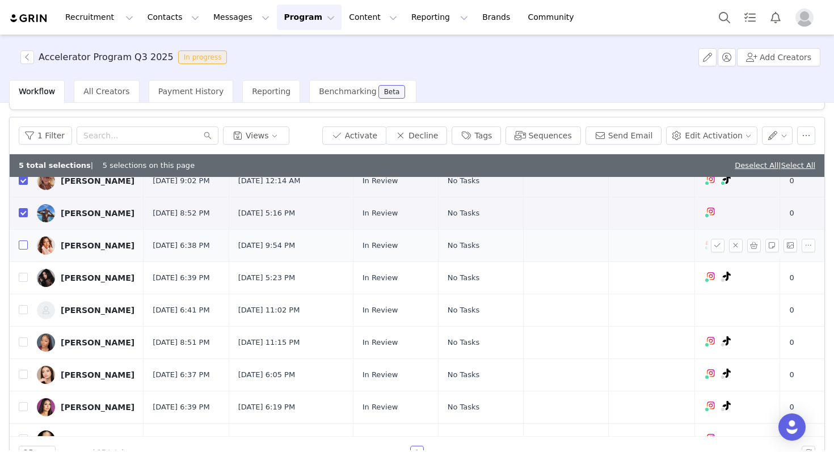
click at [24, 250] on input "checkbox" at bounding box center [23, 244] width 9 height 9
checkbox input "true"
click at [26, 282] on input "checkbox" at bounding box center [23, 277] width 9 height 9
checkbox input "true"
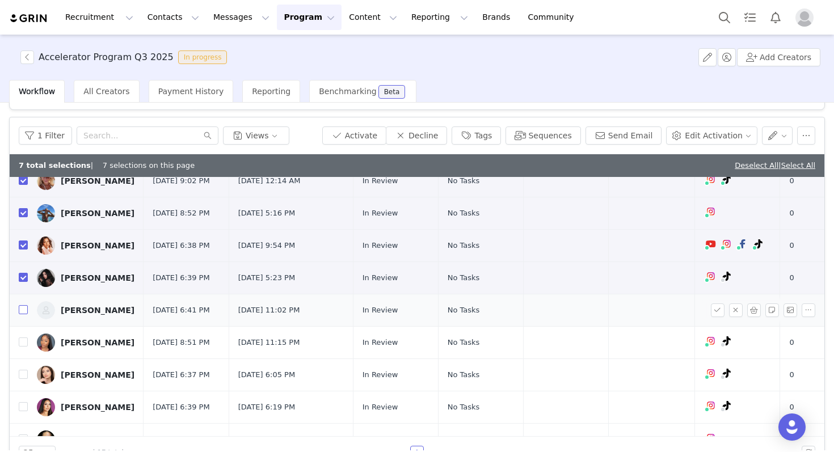
click at [22, 314] on input "checkbox" at bounding box center [23, 309] width 9 height 9
checkbox input "true"
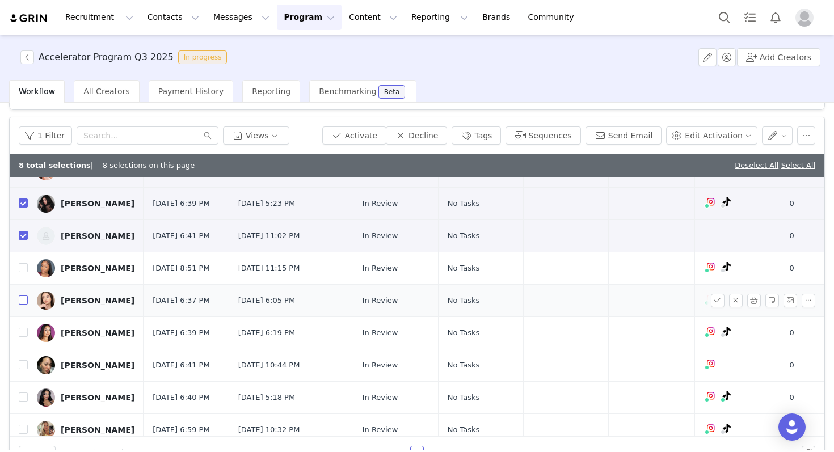
scroll to position [219, 0]
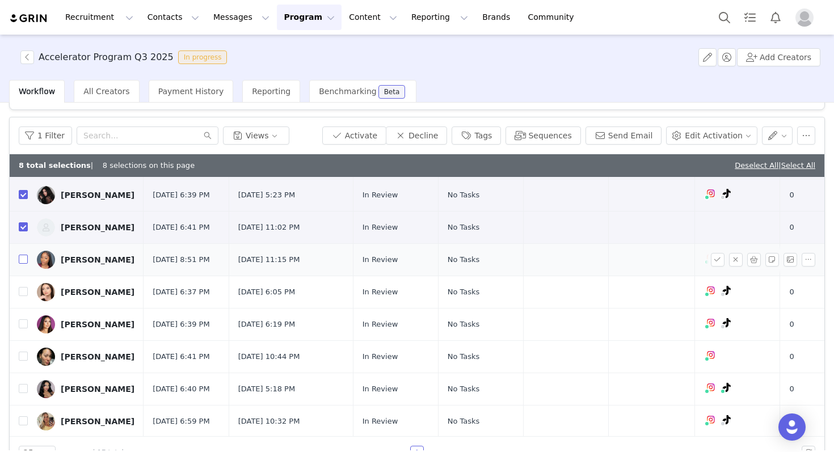
click at [25, 264] on input "checkbox" at bounding box center [23, 259] width 9 height 9
checkbox input "true"
click at [25, 296] on input "checkbox" at bounding box center [23, 291] width 9 height 9
checkbox input "true"
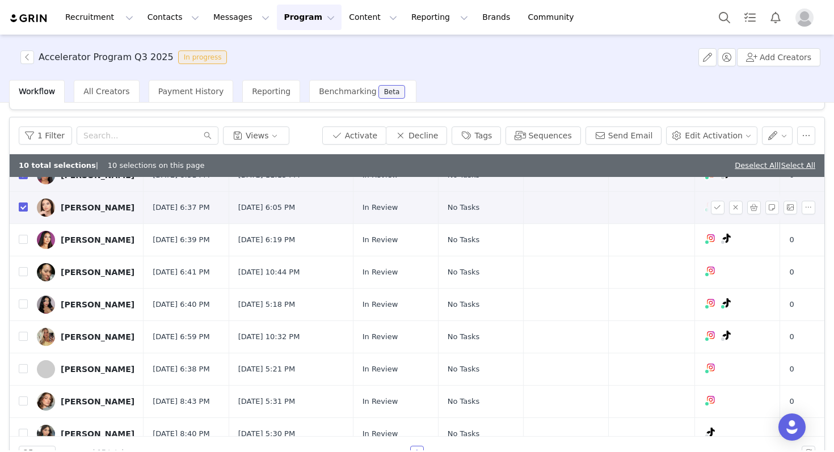
scroll to position [312, 0]
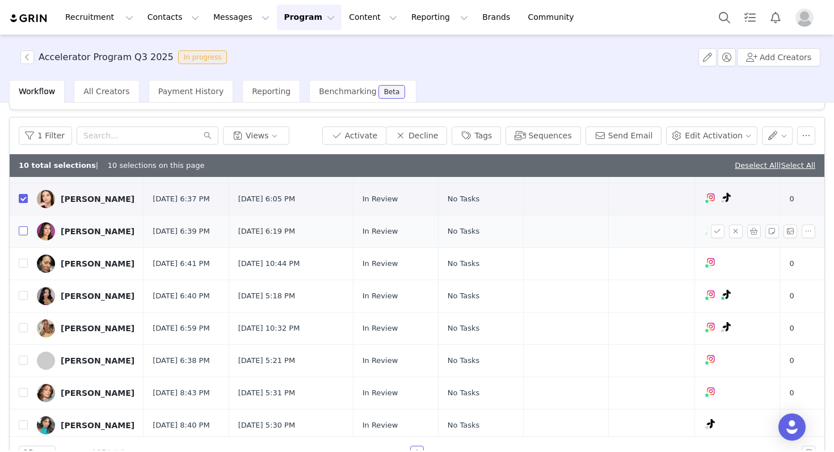
click at [24, 235] on input "checkbox" at bounding box center [23, 230] width 9 height 9
checkbox input "true"
click at [24, 268] on input "checkbox" at bounding box center [23, 263] width 9 height 9
checkbox input "true"
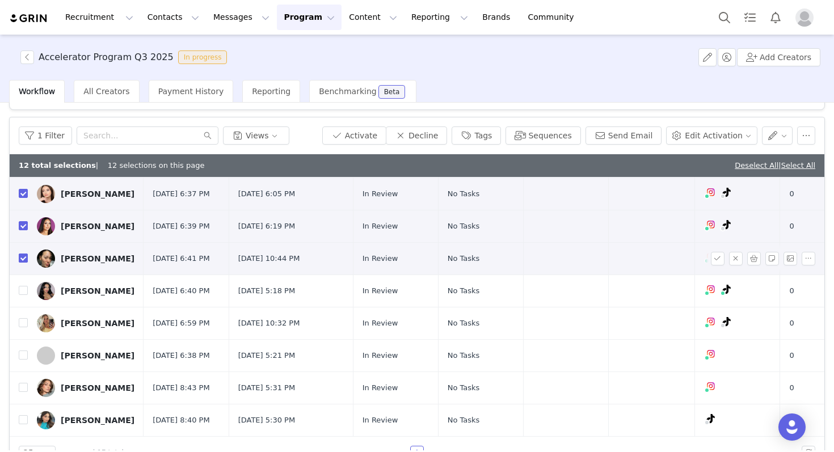
scroll to position [381, 0]
click at [26, 286] on input "checkbox" at bounding box center [23, 290] width 9 height 9
checkbox input "true"
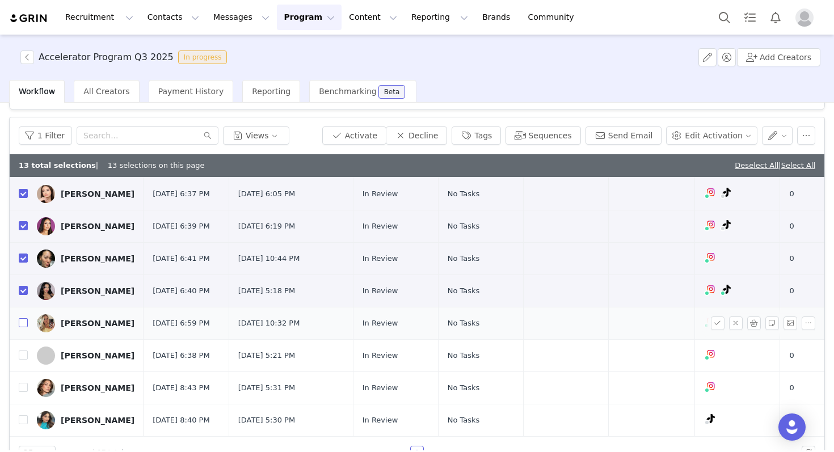
click at [26, 318] on input "checkbox" at bounding box center [23, 322] width 9 height 9
checkbox input "true"
click at [26, 354] on label at bounding box center [23, 356] width 9 height 12
click at [26, 354] on input "checkbox" at bounding box center [23, 355] width 9 height 9
checkbox input "true"
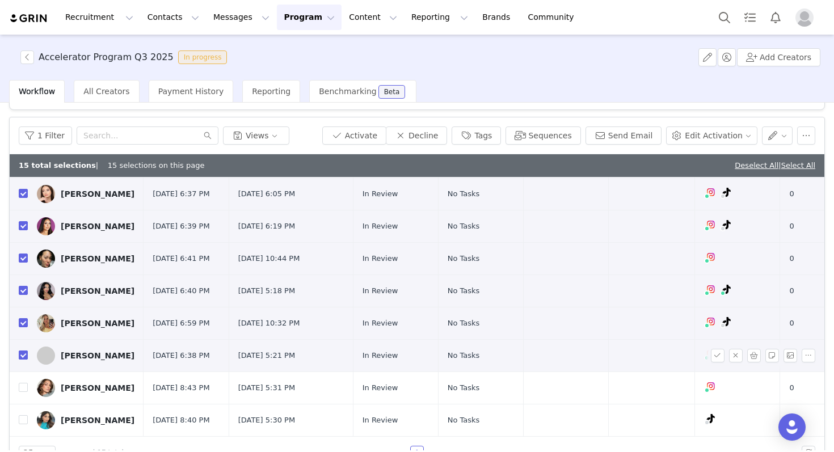
scroll to position [385, 0]
click at [23, 386] on label at bounding box center [23, 388] width 9 height 12
click at [23, 386] on input "checkbox" at bounding box center [23, 387] width 9 height 9
checkbox input "true"
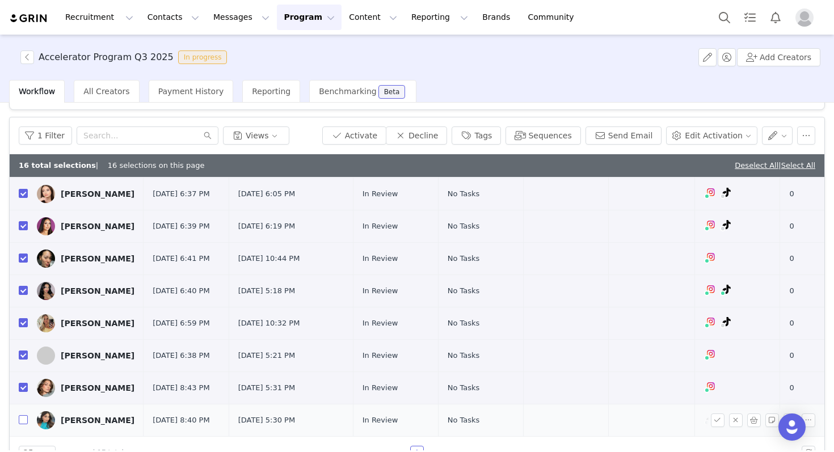
click at [24, 419] on input "checkbox" at bounding box center [23, 419] width 9 height 9
checkbox input "true"
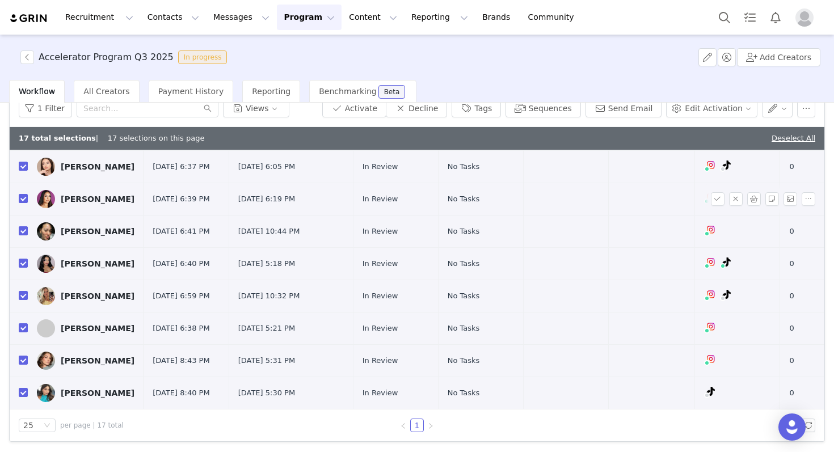
scroll to position [224, 0]
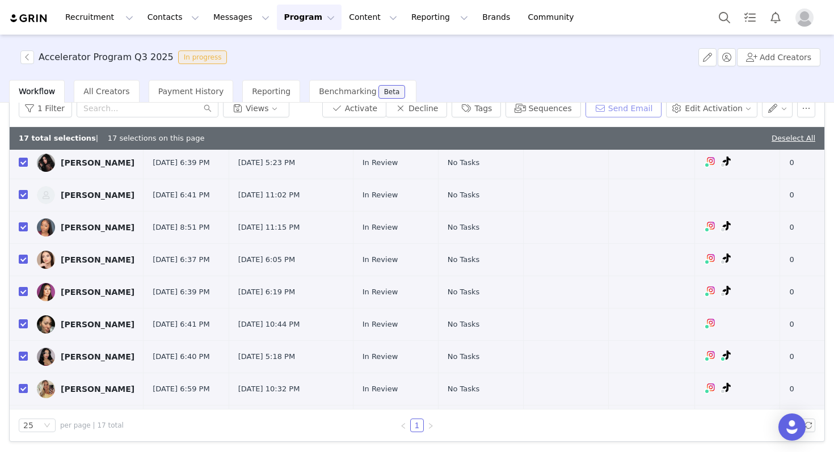
click at [634, 108] on button "Send Email" at bounding box center [623, 108] width 77 height 18
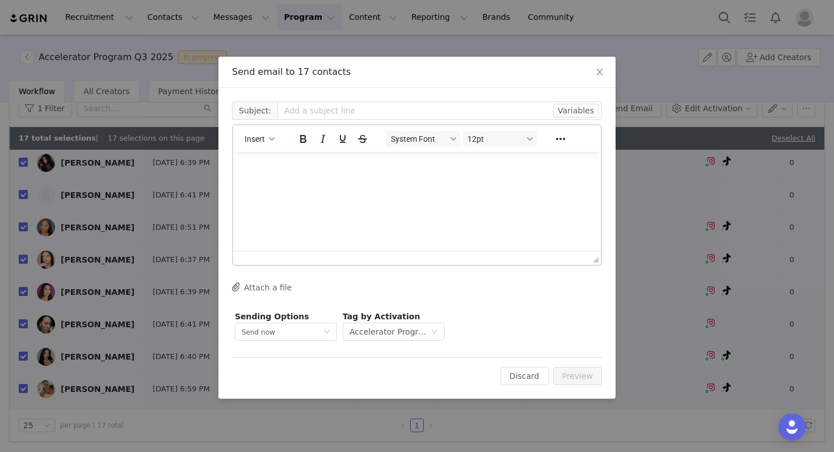
scroll to position [0, 0]
click at [377, 111] on input "text" at bounding box center [439, 111] width 324 height 18
click at [316, 111] on input "Urgent - Address" at bounding box center [439, 111] width 324 height 18
click at [416, 116] on input "Urgent - Updated Address" at bounding box center [439, 111] width 324 height 18
click at [312, 112] on input "Urgent - Updated Address Needed" at bounding box center [439, 111] width 324 height 18
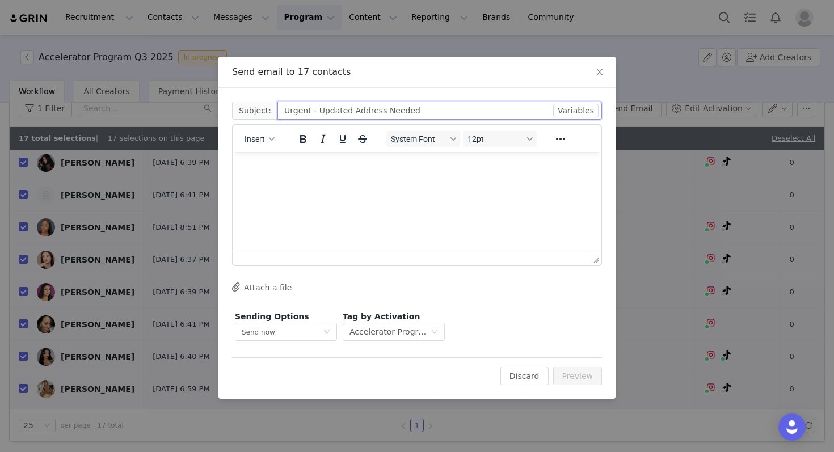
click at [312, 109] on input "Urgent - Updated Address Needed" at bounding box center [439, 111] width 324 height 18
click at [427, 112] on input "Urgent - Updated Address Needed" at bounding box center [439, 111] width 324 height 18
type input "Urgent - Updated Address Needed"
click at [293, 163] on p "Rich Text Area. Press ALT-0 for help." at bounding box center [416, 167] width 349 height 12
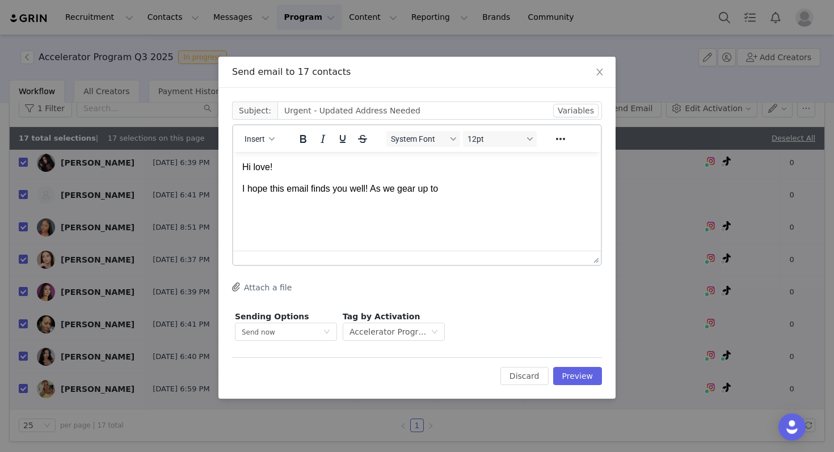
drag, startPoint x: 465, startPoint y: 192, endPoint x: 398, endPoint y: 191, distance: 66.9
click at [398, 192] on p "I hope this email finds you well! As we gear up to" at bounding box center [416, 189] width 349 height 12
drag, startPoint x: 500, startPoint y: 190, endPoint x: 445, endPoint y: 192, distance: 54.5
click at [445, 192] on p "I hope this email finds you well! As we prepare for this month's accelerator" at bounding box center [416, 189] width 349 height 12
click at [527, 191] on p "I hope this email finds you well! As we prepare for October accelerator" at bounding box center [416, 189] width 349 height 12
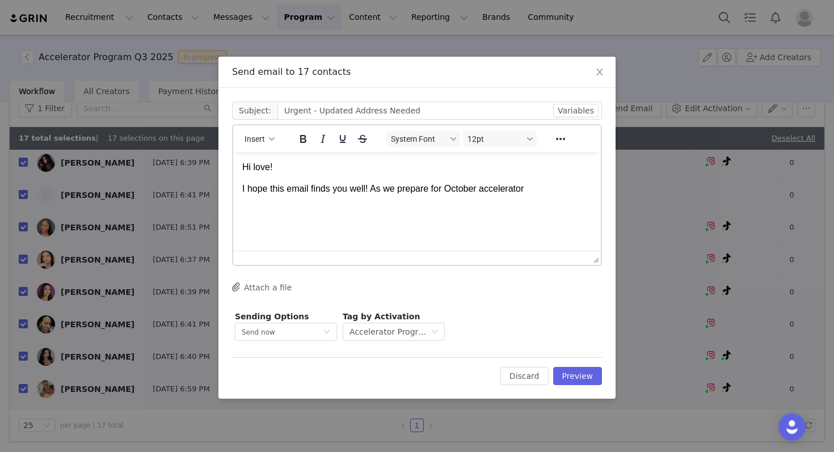
click at [538, 189] on p "I hope this email finds you well! As we prepare for October accelerator" at bounding box center [416, 189] width 349 height 12
drag, startPoint x: 538, startPoint y: 189, endPoint x: 531, endPoint y: 188, distance: 7.5
click at [531, 189] on p "I hope this email finds you well! As we prepare for October accelerator" at bounding box center [416, 189] width 349 height 12
drag, startPoint x: 481, startPoint y: 188, endPoint x: 449, endPoint y: 188, distance: 32.3
click at [449, 188] on p "I hope this email finds you well! As we prepare for October accelerator" at bounding box center [416, 189] width 349 height 12
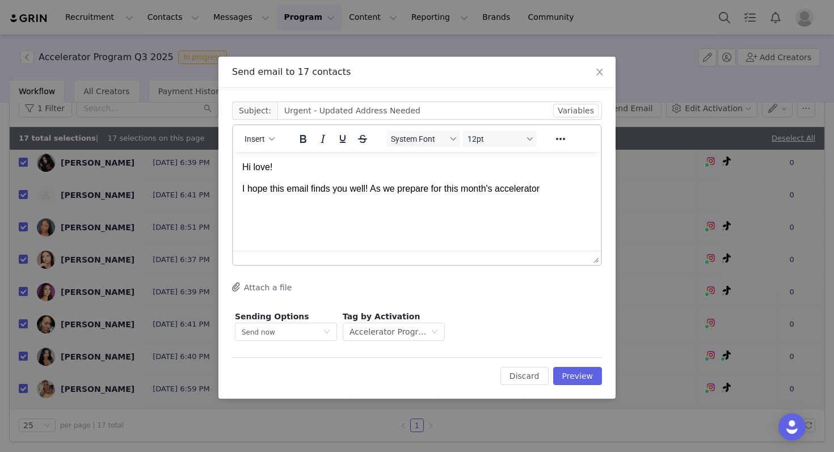
click at [558, 191] on p "I hope this email finds you well! As we prepare for this month's accelerator" at bounding box center [416, 189] width 349 height 12
click at [242, 188] on p "I hope this email finds you well! As we prepare for this month's accelerator la…" at bounding box center [416, 196] width 349 height 26
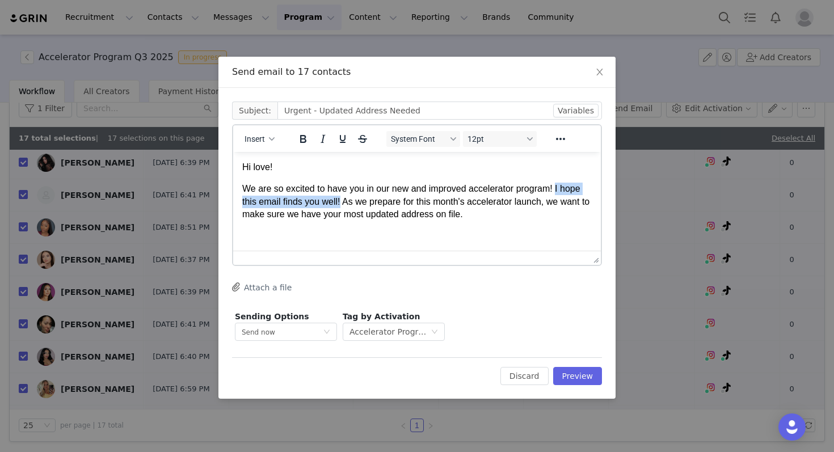
drag, startPoint x: 341, startPoint y: 203, endPoint x: 558, endPoint y: 185, distance: 217.9
click at [558, 186] on p "We are so excited to have you in our new and improved accelerator program! I ho…" at bounding box center [416, 202] width 349 height 38
click at [562, 189] on p "We are so excited to have you in our new and improved accelerator program! As w…" at bounding box center [416, 202] width 349 height 38
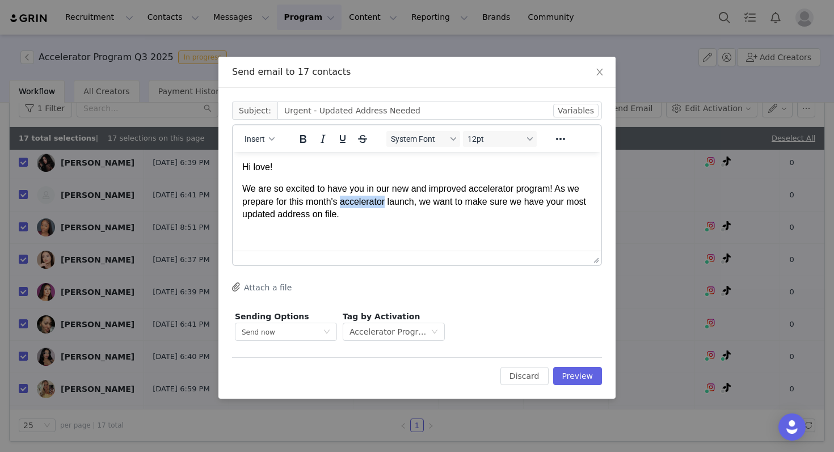
drag, startPoint x: 389, startPoint y: 205, endPoint x: 343, endPoint y: 205, distance: 45.9
click at [343, 205] on p "We are so excited to have you in our new and improved accelerator program! As w…" at bounding box center [416, 202] width 349 height 38
click at [348, 212] on p "We are so excited to have you in our new and improved accelerator program! As w…" at bounding box center [416, 202] width 349 height 38
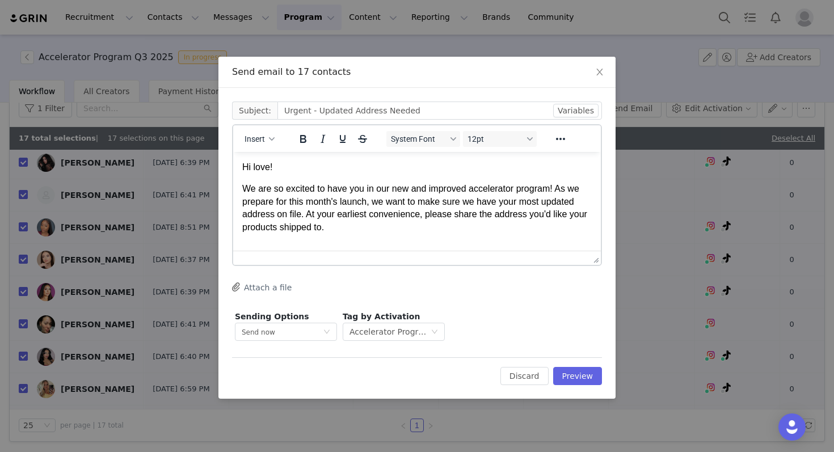
drag, startPoint x: 428, startPoint y: 216, endPoint x: 428, endPoint y: 223, distance: 7.4
click at [428, 223] on p "We are so excited to have you in our new and improved accelerator program! As w…" at bounding box center [416, 208] width 349 height 51
click at [428, 215] on strong "please share the address you'd like your products shipped to." at bounding box center [408, 220] width 332 height 22
click at [369, 232] on p "We are so excited to have you in our new and improved accelerator program! As w…" at bounding box center [416, 208] width 349 height 51
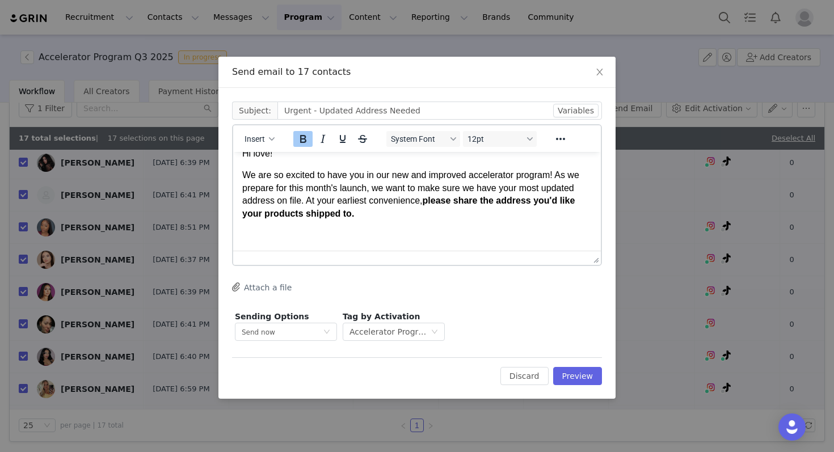
scroll to position [14, 0]
drag, startPoint x: 459, startPoint y: 235, endPoint x: 242, endPoint y: 232, distance: 216.7
click at [242, 233] on p "Thank you so much! Will be in touch soon xx" at bounding box center [416, 235] width 349 height 12
click at [271, 232] on p "Thank you so much! Will be in touch soon xx" at bounding box center [416, 235] width 349 height 12
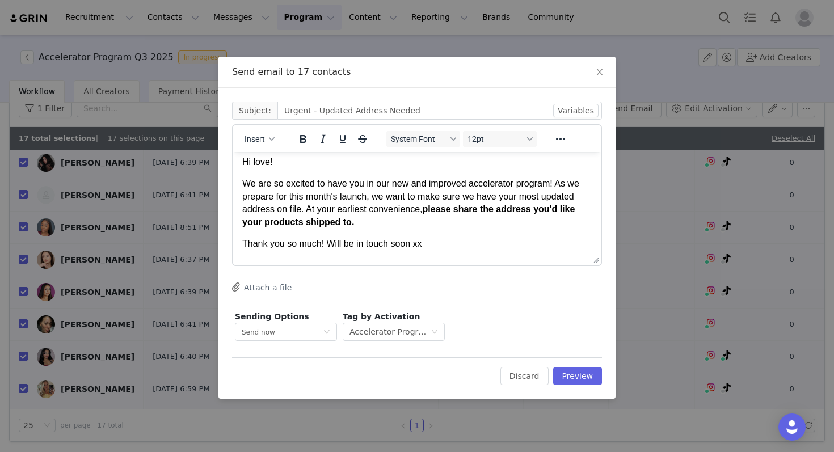
scroll to position [0, 0]
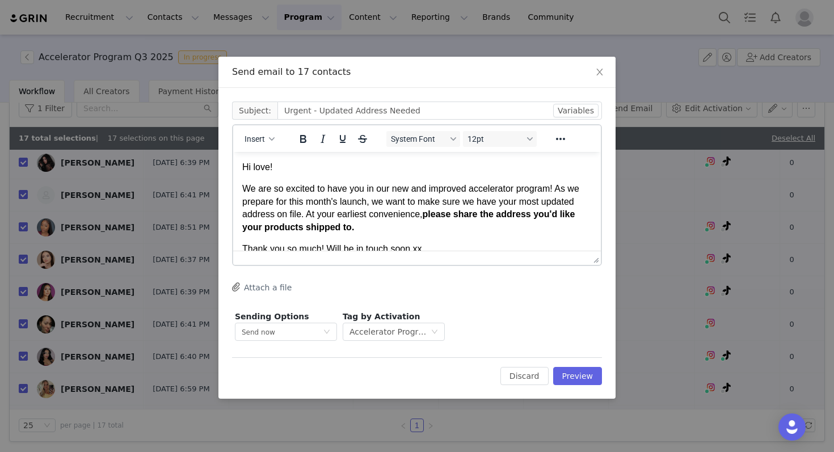
click at [356, 229] on strong "please share the address you'd like your products shipped to." at bounding box center [408, 220] width 332 height 22
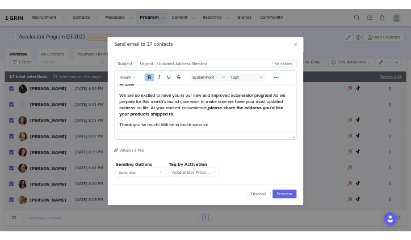
scroll to position [7, 0]
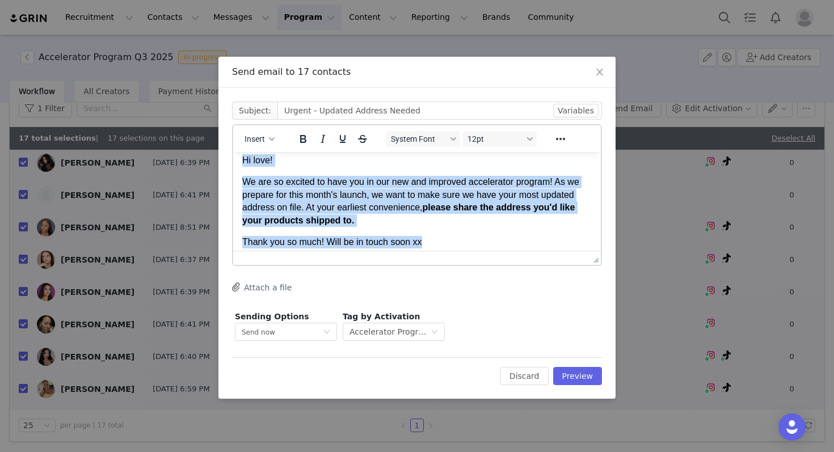
drag, startPoint x: 432, startPoint y: 245, endPoint x: 239, endPoint y: 162, distance: 210.6
click at [239, 162] on html "Hi love! We are so excited to have you in our new and improved accelerator prog…" at bounding box center [417, 201] width 368 height 112
copy body "Hi love! We are so excited to have you in our new and improved accelerator prog…"
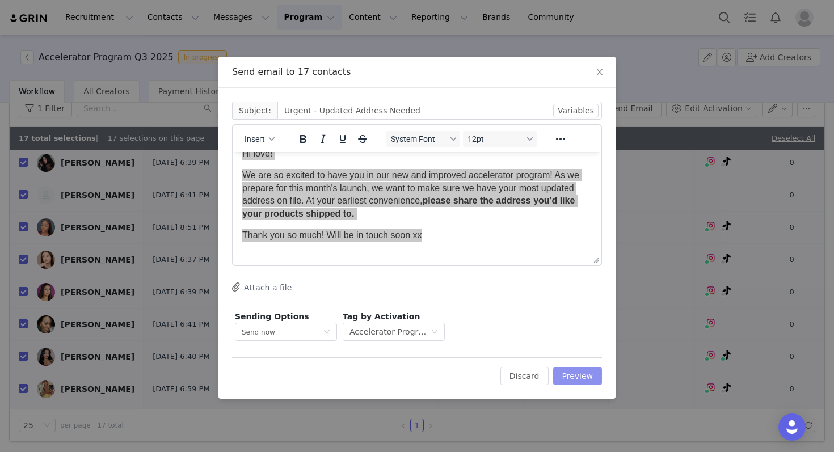
click at [578, 374] on button "Preview" at bounding box center [577, 376] width 49 height 18
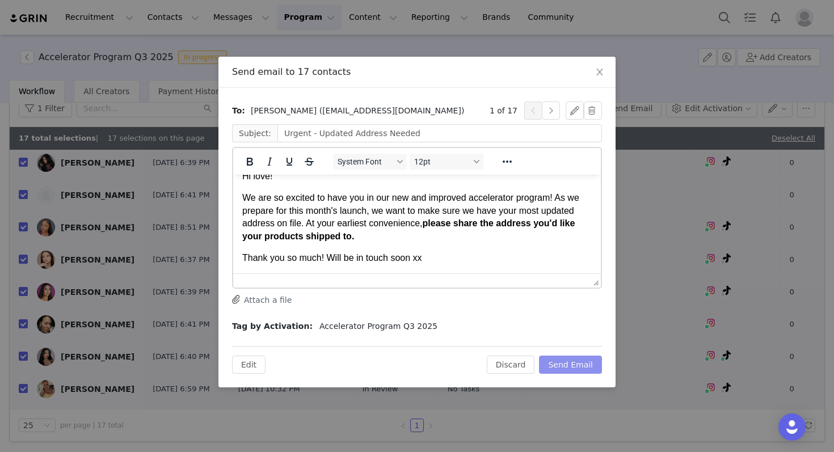
scroll to position [0, 0]
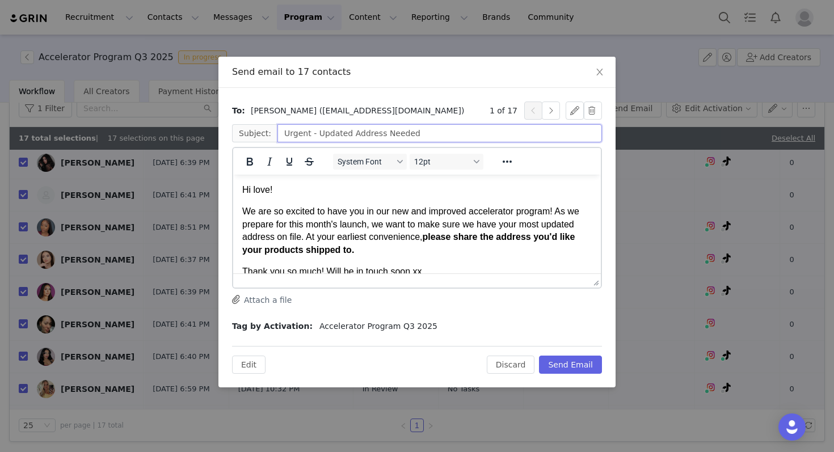
click at [434, 138] on input "Urgent - Updated Address Needed" at bounding box center [439, 133] width 324 height 18
drag, startPoint x: 369, startPoint y: 255, endPoint x: 237, endPoint y: 189, distance: 147.1
click at [237, 189] on html "Hi love! We are so excited to have you in our new and improved accelerator prog…" at bounding box center [417, 231] width 368 height 112
copy body "Hi love! We are so excited to have you in our new and improved accelerator prog…"
click at [343, 218] on p "We are so excited to have you in our new and improved accelerator program! As w…" at bounding box center [416, 230] width 349 height 51
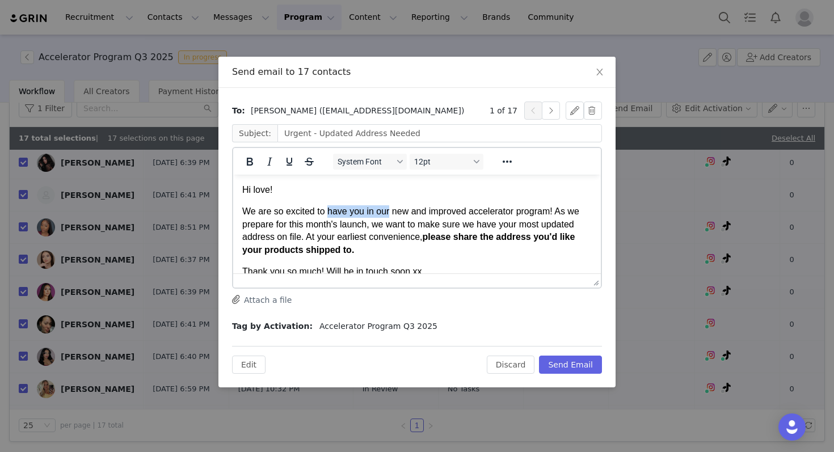
drag, startPoint x: 390, startPoint y: 214, endPoint x: 328, endPoint y: 214, distance: 61.3
click at [328, 214] on p "We are so excited to have you in our new and improved accelerator program! As w…" at bounding box center [416, 230] width 349 height 51
click at [431, 138] on input "Urgent - Updated Address Needed" at bounding box center [439, 133] width 324 height 18
drag, startPoint x: 411, startPoint y: 134, endPoint x: 316, endPoint y: 132, distance: 94.7
click at [316, 132] on input "Urgent - Updated Address Needed 💌" at bounding box center [439, 133] width 324 height 18
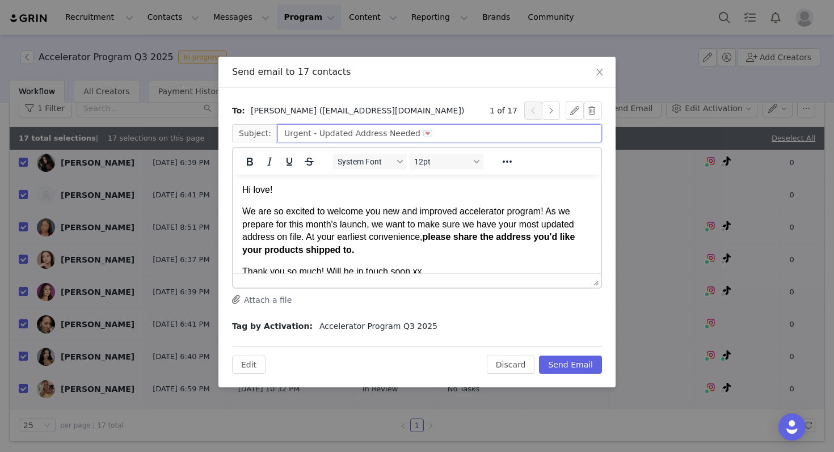
paste input "Confirm Your Shipping Address 💌"
click at [453, 136] on input "Urgent - Confirm Your Shipping Address 💌" at bounding box center [439, 133] width 324 height 18
click at [435, 132] on input "Urgent - Confirm Your Shipping Address 💌" at bounding box center [439, 133] width 324 height 18
click at [382, 213] on p "We are so excited to welcome you new and improved accelerator program! As we pr…" at bounding box center [416, 230] width 349 height 51
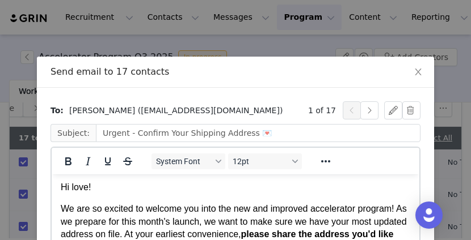
scroll to position [14, 0]
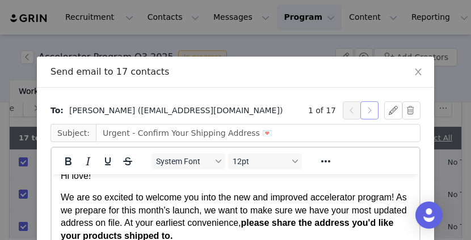
click at [362, 109] on button "button" at bounding box center [369, 111] width 18 height 18
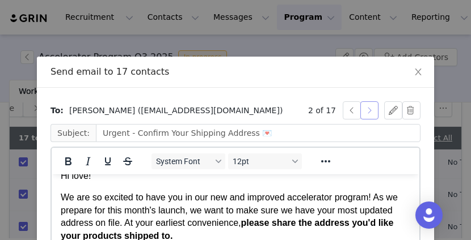
type input "Urgent - Updated Address Needed"
click at [368, 111] on button "button" at bounding box center [369, 111] width 18 height 18
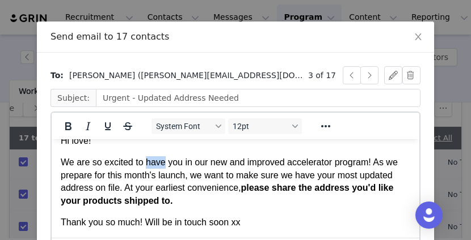
drag, startPoint x: 166, startPoint y: 162, endPoint x: 147, endPoint y: 161, distance: 19.4
click at [147, 161] on p "We are so excited to have you in our new and improved accelerator program! As w…" at bounding box center [235, 182] width 349 height 51
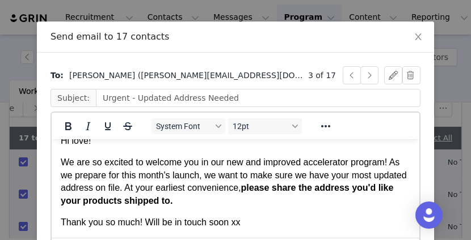
click at [210, 162] on p "We are so excited to welcome you in our new and improved accelerator program! A…" at bounding box center [235, 182] width 349 height 51
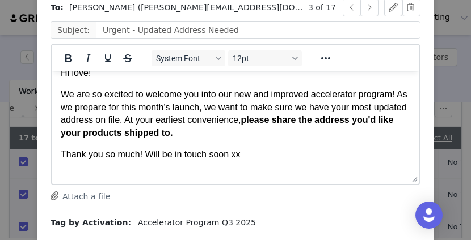
scroll to position [161, 0]
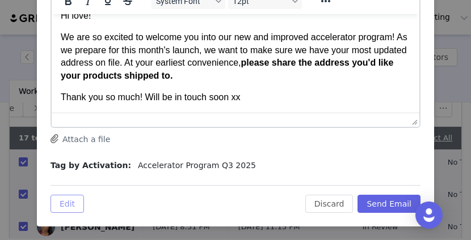
click at [73, 204] on button "Edit" at bounding box center [66, 204] width 33 height 18
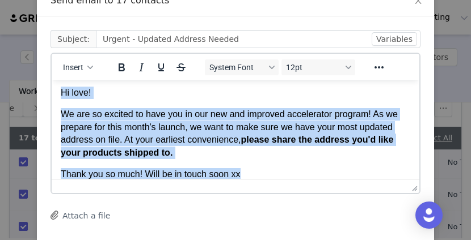
scroll to position [0, 0]
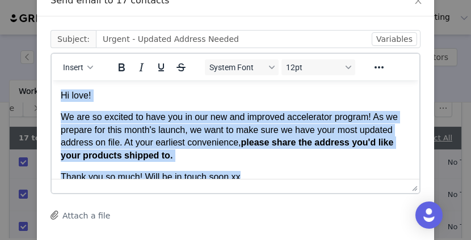
drag, startPoint x: 249, startPoint y: 162, endPoint x: 52, endPoint y: 83, distance: 212.0
click at [52, 83] on html "Hi love! We are so excited to have you in our new and improved accelerator prog…" at bounding box center [236, 137] width 368 height 112
paste body "Rich Text Area. Press ALT-0 for help."
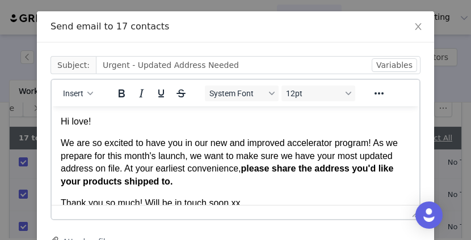
scroll to position [14, 0]
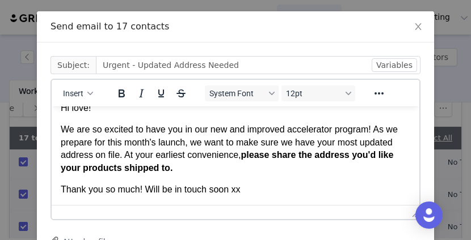
click at [188, 134] on p "We are so excited to have you in our new and improved accelerator program! As w…" at bounding box center [235, 149] width 349 height 51
drag, startPoint x: 194, startPoint y: 132, endPoint x: 147, endPoint y: 130, distance: 46.5
click at [147, 131] on p "We are so excited to have you in our new and improved accelerator program! As w…" at bounding box center [235, 149] width 349 height 51
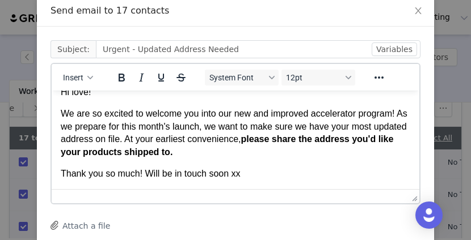
scroll to position [136, 0]
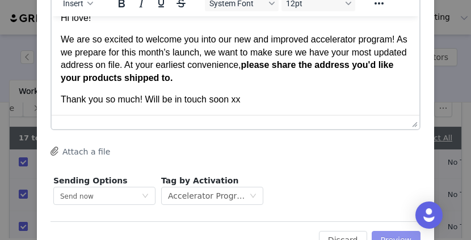
click at [402, 236] on button "Preview" at bounding box center [396, 240] width 49 height 18
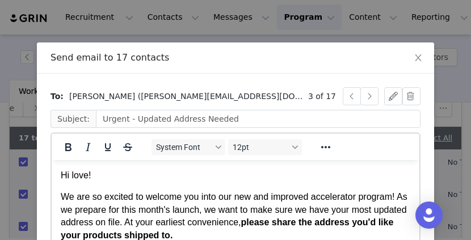
scroll to position [15, 0]
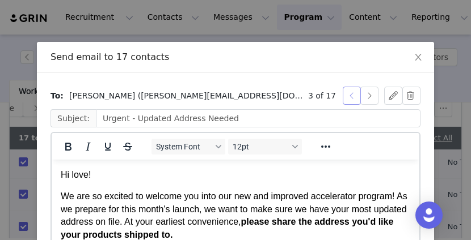
click at [348, 95] on button "button" at bounding box center [352, 96] width 18 height 18
click at [348, 97] on button "button" at bounding box center [352, 96] width 18 height 18
click at [372, 96] on button "button" at bounding box center [369, 96] width 18 height 18
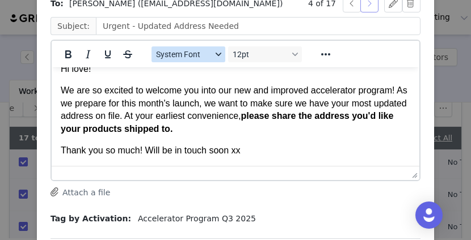
scroll to position [82, 0]
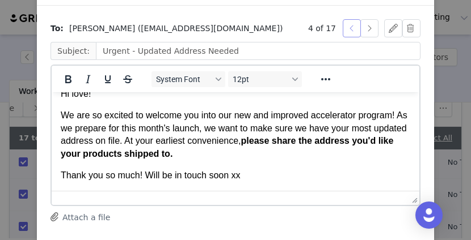
click at [349, 30] on button "button" at bounding box center [352, 28] width 18 height 18
click at [349, 31] on button "button" at bounding box center [352, 28] width 18 height 18
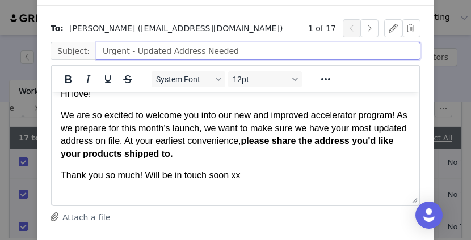
drag, startPoint x: 246, startPoint y: 52, endPoint x: 46, endPoint y: 50, distance: 200.2
click at [46, 51] on div "To: Kayla Bomar (kaylab.colab@gmail.com) 1 of 17 Subject: Urgent - Updated Addr…" at bounding box center [235, 155] width 397 height 299
paste input "https://chatgpt.com/c/68dc5c18-1bc0-8321-9fcb-9aaf70992049"
type input "Urgent - Updated Address Needed"
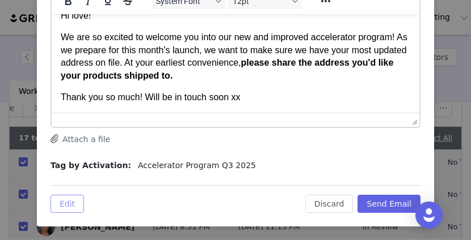
click at [74, 195] on button "Edit" at bounding box center [66, 204] width 33 height 18
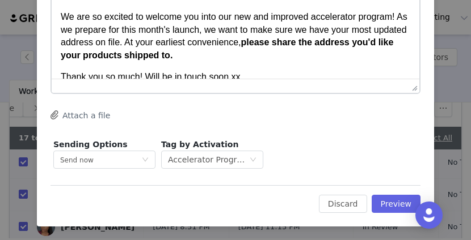
scroll to position [33, 0]
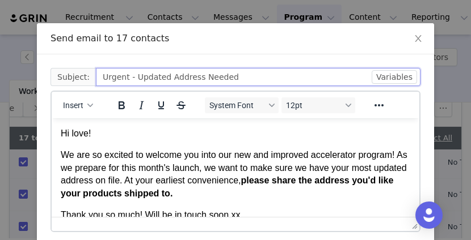
drag, startPoint x: 248, startPoint y: 77, endPoint x: 85, endPoint y: 69, distance: 163.5
click at [85, 70] on span "Subject: Urgent - Updated Address Needed" at bounding box center [235, 77] width 370 height 18
paste input "Confirm Your Shipping Address 💌"
click at [102, 77] on input "Confirm Your Shipping Address 💌" at bounding box center [258, 77] width 324 height 18
drag, startPoint x: 124, startPoint y: 77, endPoint x: 90, endPoint y: 76, distance: 34.6
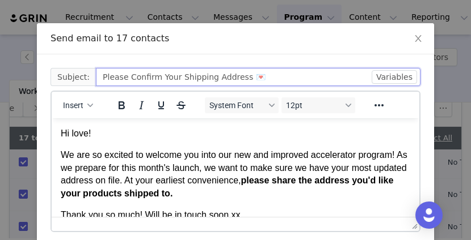
click at [90, 77] on span "Subject: Please Confirm Your Shipping Address 💌" at bounding box center [235, 77] width 370 height 18
type input "Urgent - Confirm Your Shipping Address 💌"
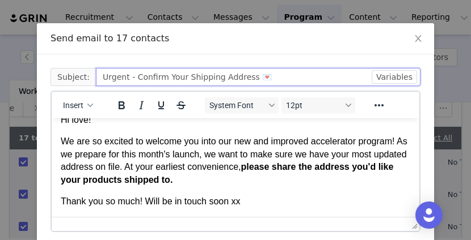
scroll to position [105, 0]
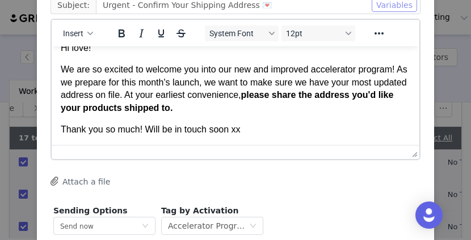
click at [396, 7] on button "Variables" at bounding box center [394, 5] width 45 height 14
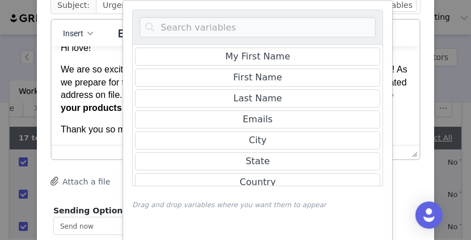
click at [387, 75] on p "We are so excited to welcome you into our new and improved accelerator program!…" at bounding box center [235, 89] width 349 height 51
click at [386, 75] on p "We are so excited to welcome you into our new and improved accelerator program!…" at bounding box center [235, 89] width 349 height 51
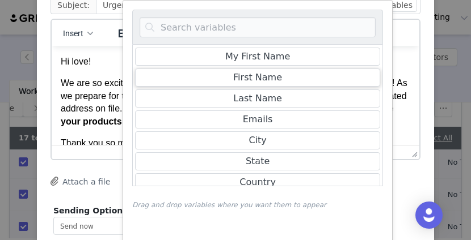
click at [307, 75] on div "First Name" at bounding box center [257, 78] width 244 height 18
click at [193, 76] on div "First Name" at bounding box center [257, 78] width 244 height 18
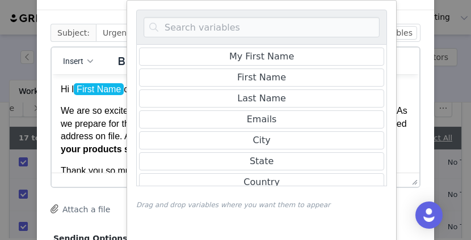
click at [98, 105] on p "We are so excited to welcome you into our new and improved accelerator program!…" at bounding box center [235, 130] width 349 height 51
click at [113, 105] on p "We are so excited to welcome you into our new and improved accelerator program!…" at bounding box center [235, 130] width 349 height 51
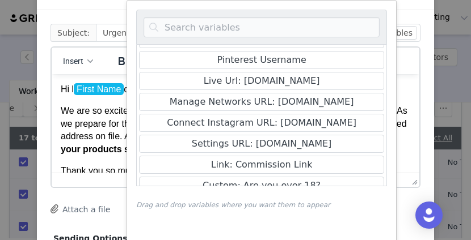
scroll to position [445, 0]
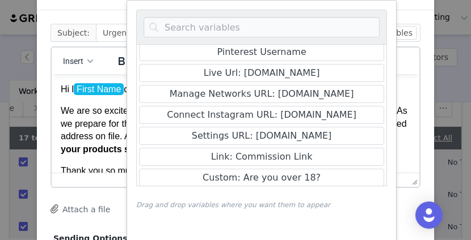
click at [91, 123] on p "We are so excited to welcome you into our new and improved accelerator program!…" at bounding box center [235, 130] width 349 height 51
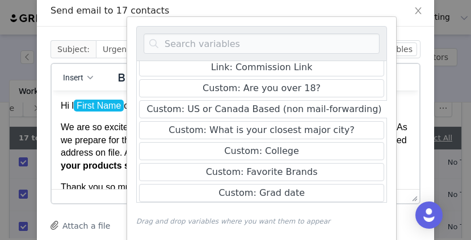
scroll to position [55, 0]
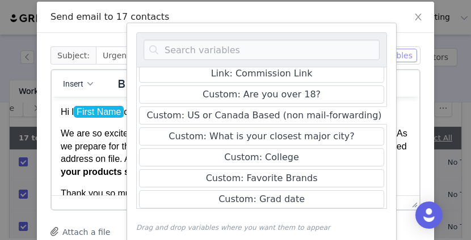
click at [392, 56] on button "Variables" at bounding box center [394, 56] width 45 height 14
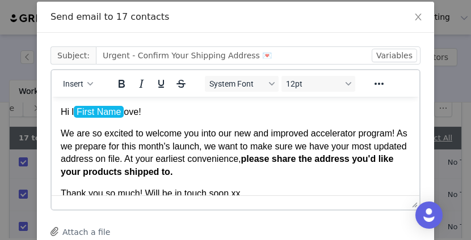
click at [150, 114] on p "Hi l First Name ove!" at bounding box center [235, 112] width 349 height 12
click at [73, 111] on p "Hi l First Name" at bounding box center [235, 112] width 349 height 12
click at [126, 113] on p "Hi First Name ﻿" at bounding box center [235, 112] width 349 height 12
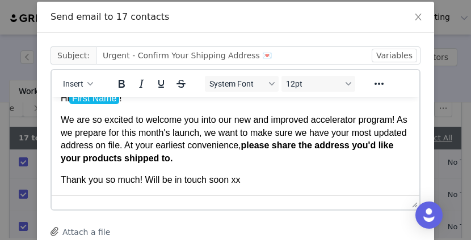
scroll to position [172, 0]
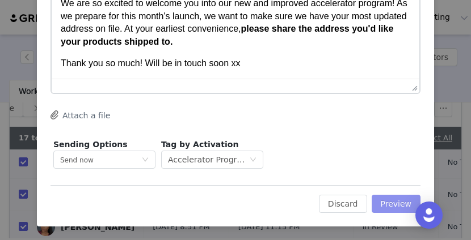
click at [402, 202] on button "Preview" at bounding box center [396, 204] width 49 height 18
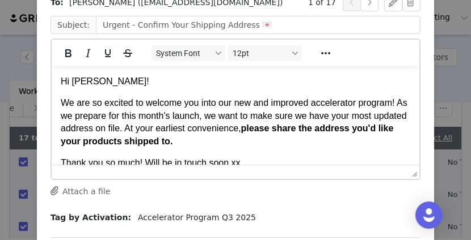
scroll to position [77, 0]
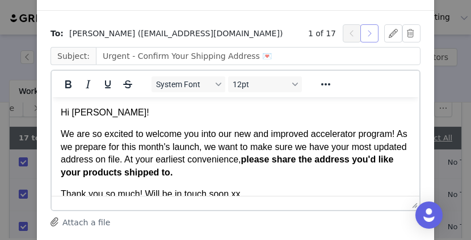
click at [371, 35] on button "button" at bounding box center [369, 33] width 18 height 18
click at [355, 33] on button "button" at bounding box center [352, 33] width 18 height 18
click at [349, 33] on button "button" at bounding box center [352, 33] width 18 height 18
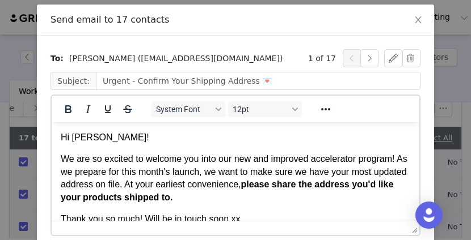
scroll to position [44, 0]
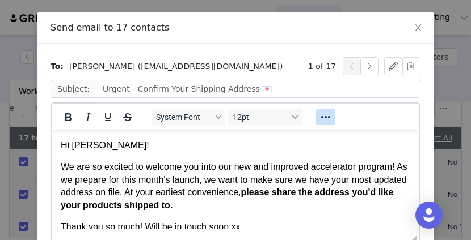
click at [323, 115] on icon "Reveal or hide additional toolbar items" at bounding box center [326, 118] width 14 height 14
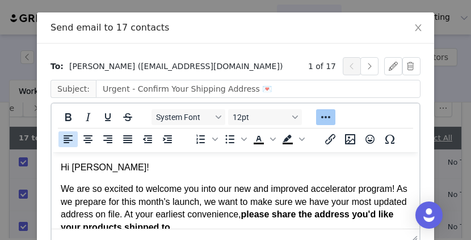
click at [323, 115] on icon "Reveal or hide additional toolbar items" at bounding box center [326, 118] width 14 height 14
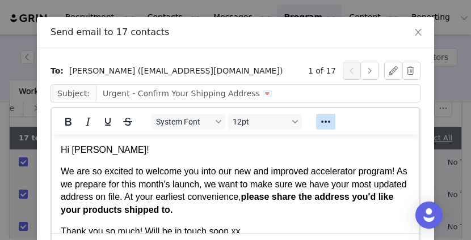
scroll to position [39, 0]
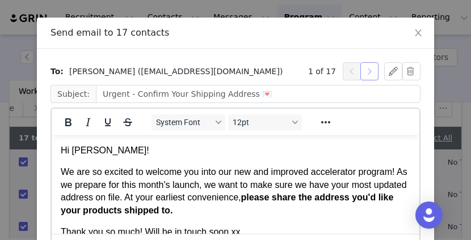
click at [373, 70] on button "button" at bounding box center [369, 71] width 18 height 18
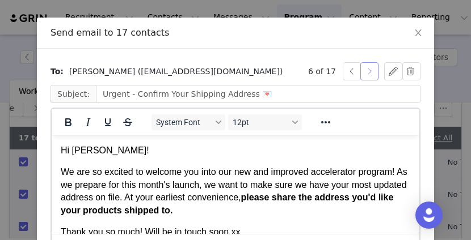
click at [373, 70] on button "button" at bounding box center [369, 71] width 18 height 18
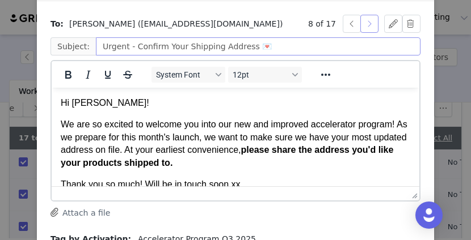
scroll to position [79, 0]
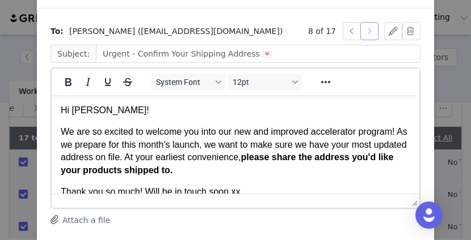
click at [365, 28] on button "button" at bounding box center [369, 31] width 18 height 18
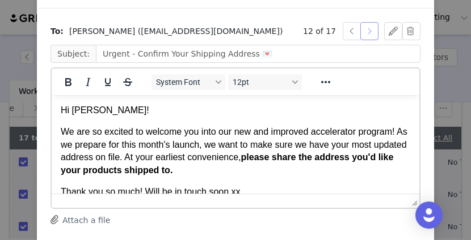
click at [365, 28] on button "button" at bounding box center [369, 31] width 18 height 18
click at [365, 29] on button "button" at bounding box center [369, 31] width 18 height 18
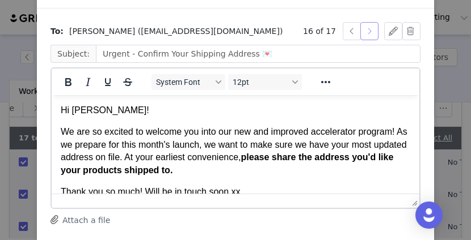
click at [365, 30] on button "button" at bounding box center [369, 31] width 18 height 18
click at [348, 29] on button "button" at bounding box center [352, 31] width 18 height 18
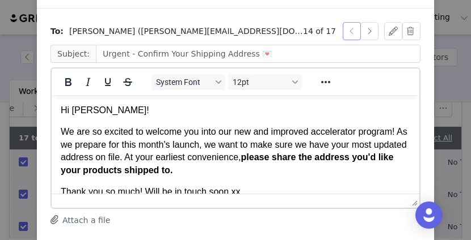
click at [348, 29] on button "button" at bounding box center [352, 31] width 18 height 18
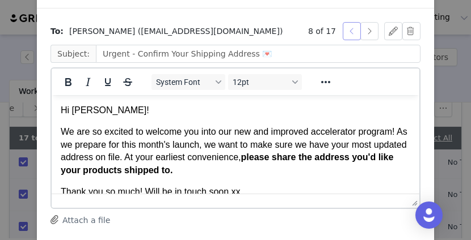
click at [348, 29] on button "button" at bounding box center [352, 31] width 18 height 18
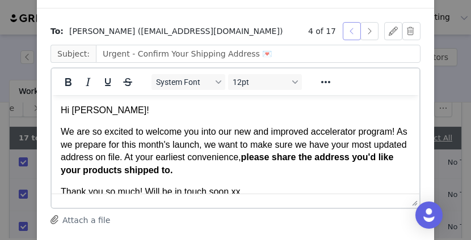
click at [348, 29] on button "button" at bounding box center [352, 31] width 18 height 18
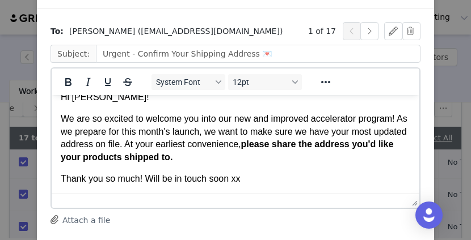
scroll to position [14, 0]
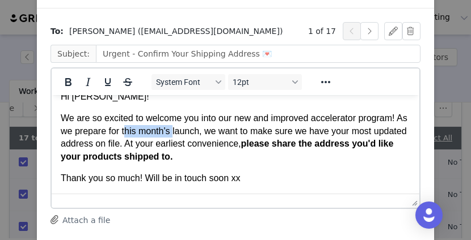
drag, startPoint x: 187, startPoint y: 133, endPoint x: 141, endPoint y: 132, distance: 45.9
click at [141, 132] on p "We are so excited to welcome you into our new and improved accelerator program!…" at bounding box center [235, 137] width 349 height 51
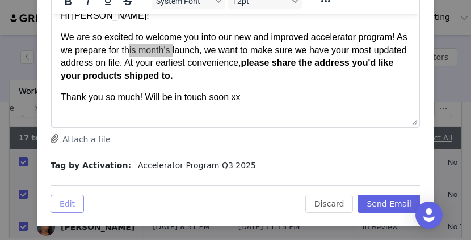
click at [76, 200] on button "Edit" at bounding box center [66, 204] width 33 height 18
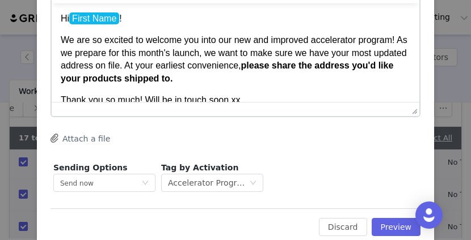
scroll to position [129, 0]
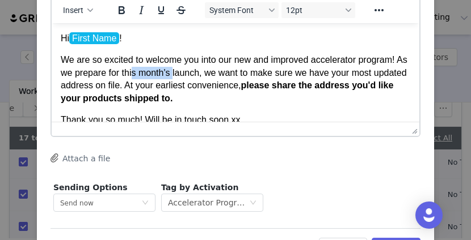
drag, startPoint x: 188, startPoint y: 73, endPoint x: 145, endPoint y: 73, distance: 42.5
click at [145, 73] on p "We are so excited to welcome you into our new and improved accelerator program!…" at bounding box center [235, 79] width 349 height 51
click at [209, 91] on p "We are so excited to welcome you into our new and improved accelerator program!…" at bounding box center [235, 79] width 349 height 51
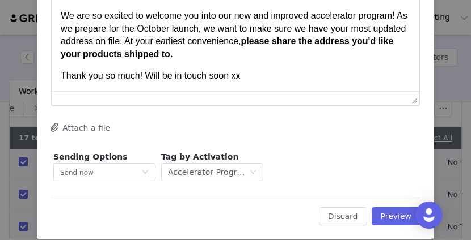
scroll to position [172, 0]
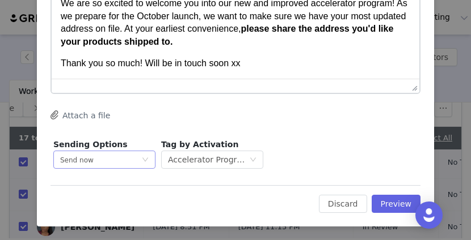
click at [148, 157] on icon "icon: down" at bounding box center [145, 160] width 7 height 7
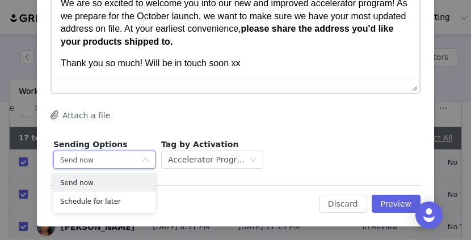
click at [148, 157] on icon "icon: down" at bounding box center [145, 160] width 7 height 7
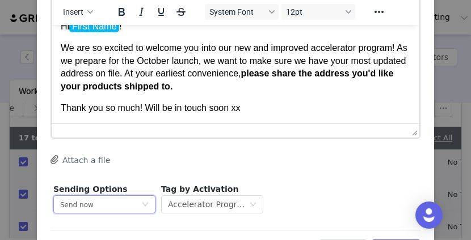
scroll to position [128, 0]
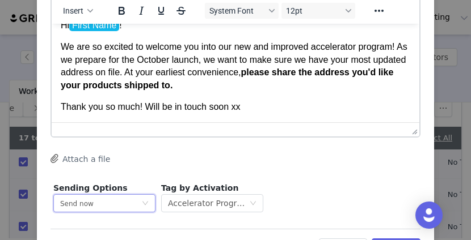
click at [250, 107] on p "Thank you so much! Will be in touch soon xx" at bounding box center [235, 107] width 349 height 12
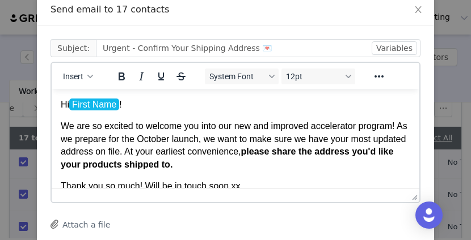
scroll to position [60, 0]
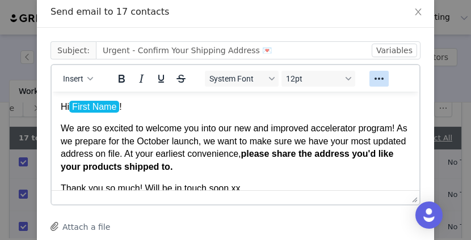
click at [377, 80] on icon "Reveal or hide additional toolbar items" at bounding box center [379, 79] width 14 height 14
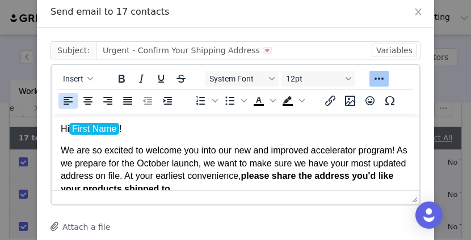
click at [377, 80] on icon "Reveal or hide additional toolbar items" at bounding box center [379, 79] width 14 height 14
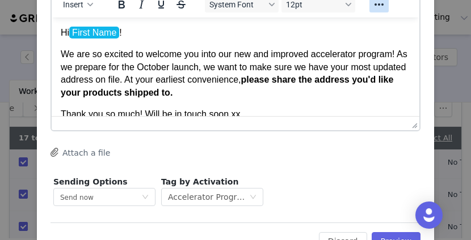
scroll to position [172, 0]
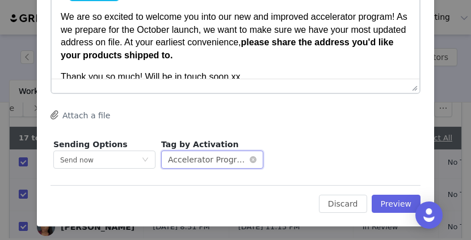
click at [259, 158] on div "Optional Accelerator Program Q3 2025" at bounding box center [212, 160] width 102 height 18
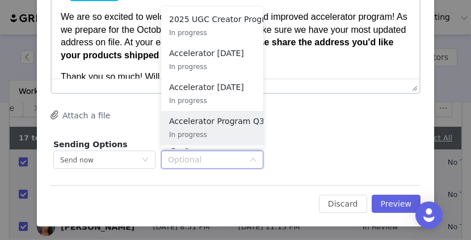
scroll to position [31, 0]
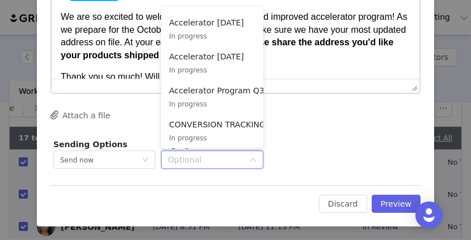
click at [347, 114] on div "Attach a file" at bounding box center [235, 116] width 370 height 12
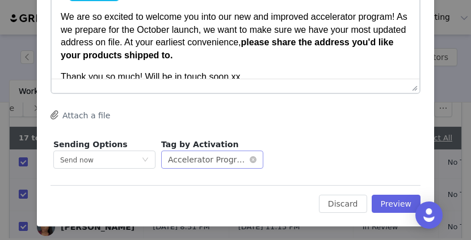
click at [259, 158] on div "Optional Accelerator Program Q3 2025" at bounding box center [212, 160] width 102 height 18
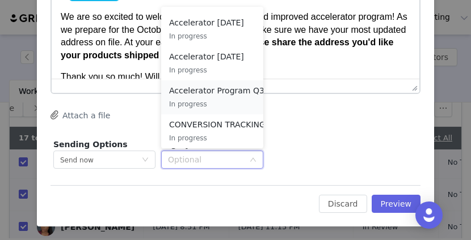
click at [207, 99] on p "In progress" at bounding box center [228, 104] width 118 height 12
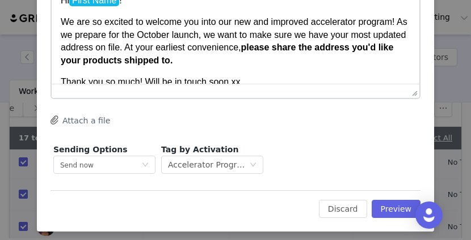
scroll to position [168, 0]
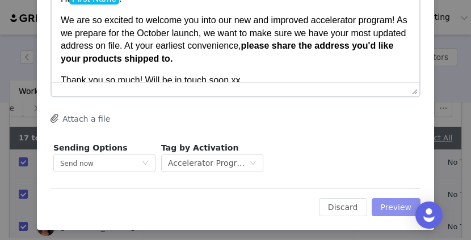
click at [405, 206] on button "Preview" at bounding box center [396, 208] width 49 height 18
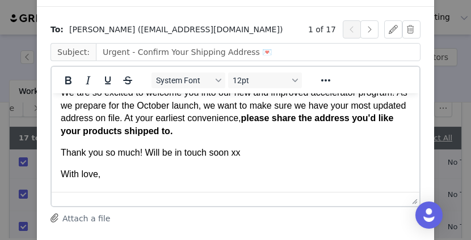
scroll to position [57, 0]
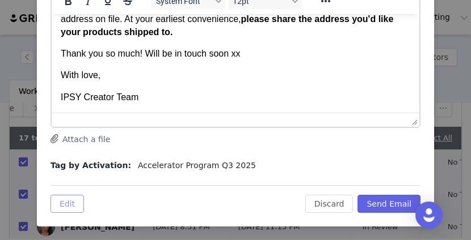
click at [71, 206] on button "Edit" at bounding box center [66, 204] width 33 height 18
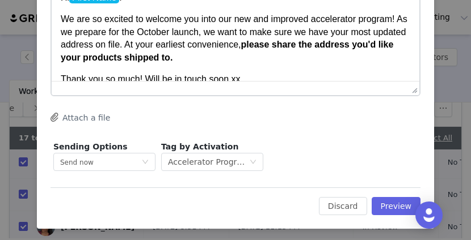
scroll to position [172, 0]
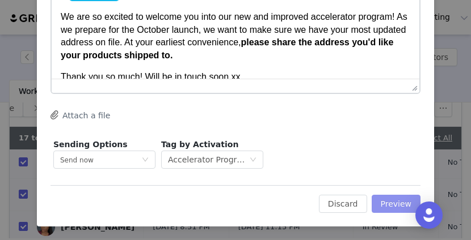
click at [396, 200] on button "Preview" at bounding box center [396, 204] width 49 height 18
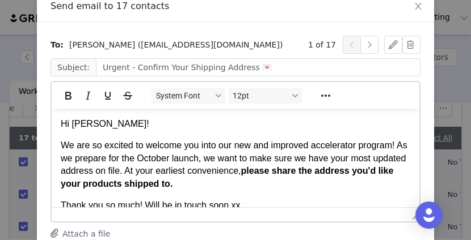
scroll to position [161, 0]
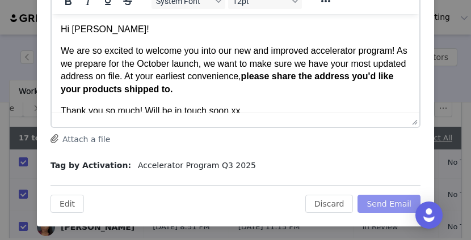
click at [381, 205] on button "Send Email" at bounding box center [388, 204] width 63 height 18
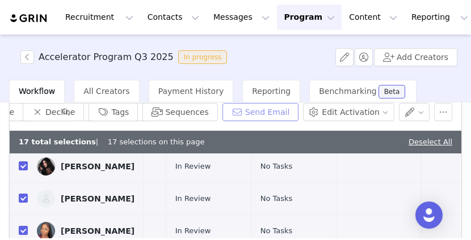
scroll to position [224, 294]
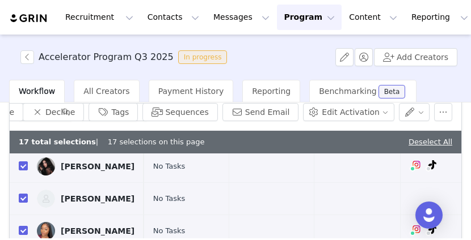
click at [288, 56] on div "Accelerator Program Q3 2025 In progress Add Creators" at bounding box center [235, 57] width 471 height 45
click at [279, 111] on button "Send Email" at bounding box center [260, 112] width 77 height 18
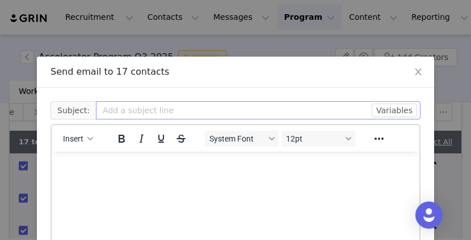
scroll to position [0, 0]
click at [422, 70] on icon "icon: close" at bounding box center [417, 71] width 9 height 9
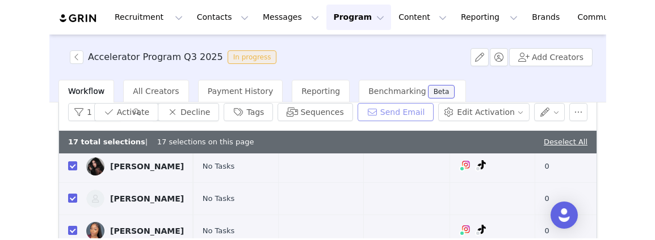
scroll to position [224, 206]
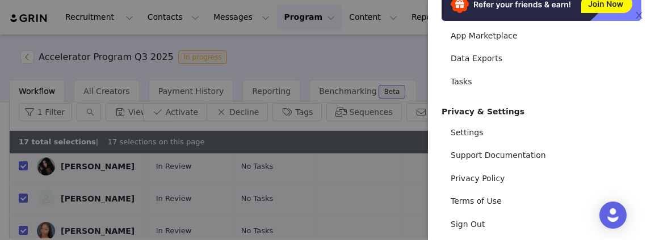
scroll to position [0, 0]
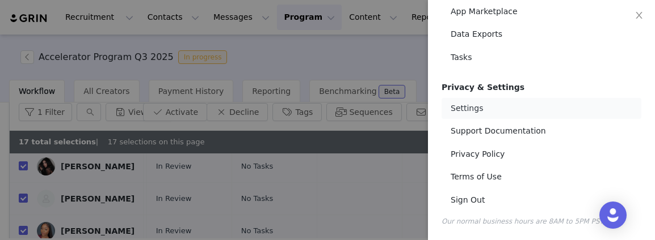
click at [487, 111] on link "Settings" at bounding box center [541, 108] width 200 height 21
select select "UTC"
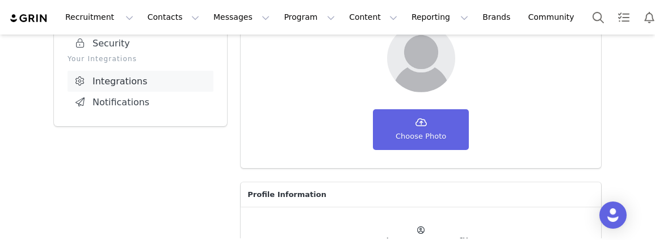
click at [183, 81] on link "Integrations" at bounding box center [140, 81] width 146 height 21
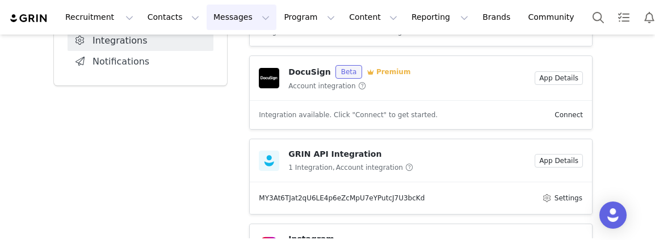
click at [230, 22] on button "Messages Messages" at bounding box center [241, 18] width 70 height 26
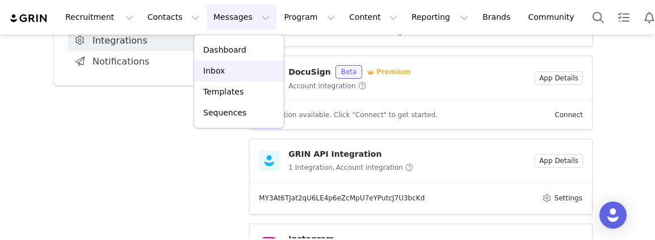
click at [239, 71] on div "Inbox" at bounding box center [239, 71] width 76 height 12
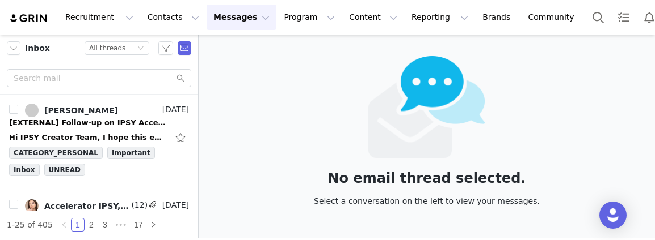
click at [216, 23] on button "Messages Messages" at bounding box center [241, 18] width 70 height 26
click at [239, 91] on p "Templates" at bounding box center [223, 92] width 40 height 12
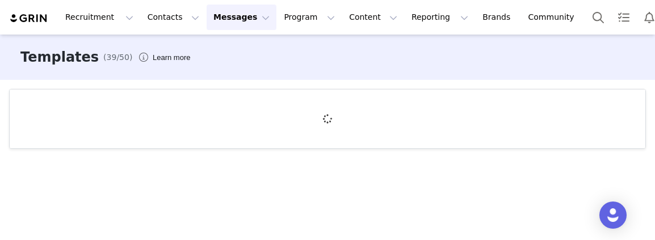
click at [244, 13] on button "Messages Messages" at bounding box center [241, 18] width 70 height 26
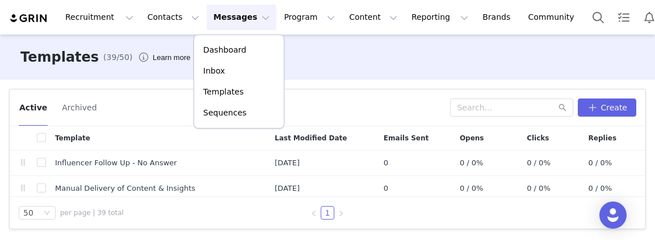
click at [129, 86] on div "Active Archived Create Template Last Modified Date Emails Sent Opens Clicks Rep…" at bounding box center [327, 159] width 655 height 159
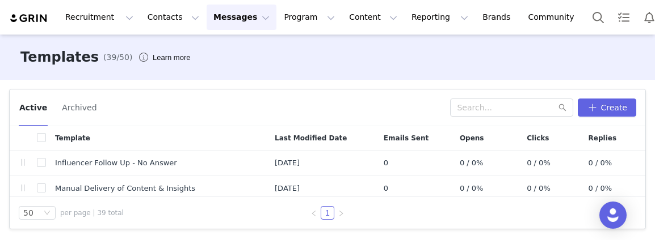
click at [228, 23] on button "Messages Messages" at bounding box center [241, 18] width 70 height 26
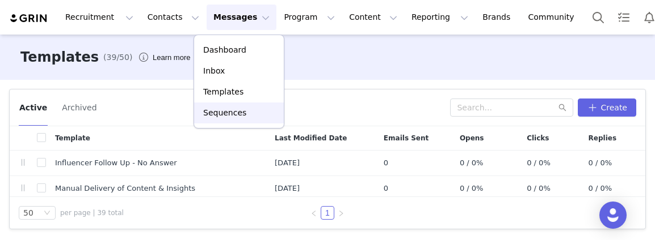
click at [231, 104] on link "Sequences" at bounding box center [239, 113] width 90 height 21
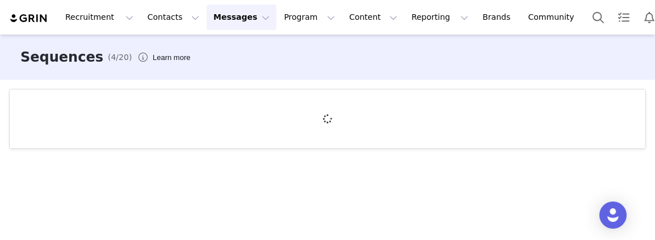
click at [240, 19] on button "Messages Messages" at bounding box center [241, 18] width 70 height 26
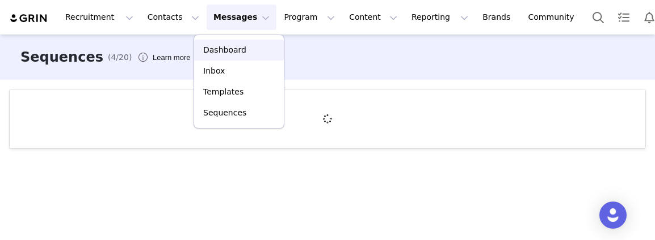
click at [230, 52] on p "Dashboard" at bounding box center [224, 50] width 43 height 12
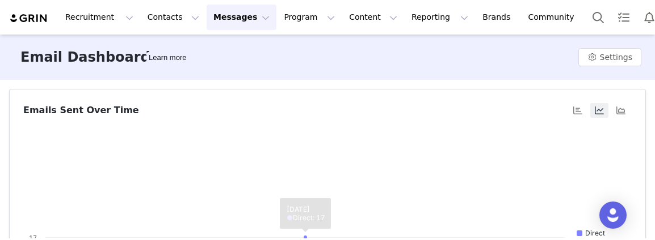
click at [244, 16] on button "Messages Messages" at bounding box center [241, 18] width 70 height 26
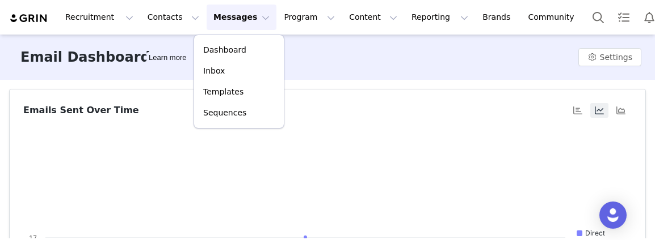
click at [243, 14] on button "Messages Messages" at bounding box center [241, 18] width 70 height 26
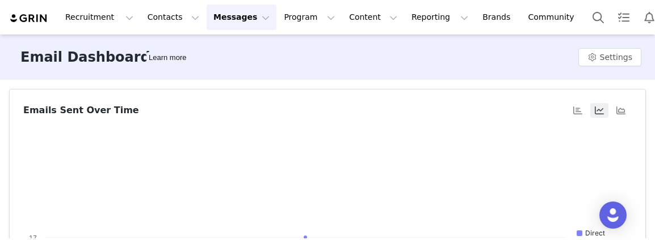
click at [239, 22] on button "Messages Messages" at bounding box center [241, 18] width 70 height 26
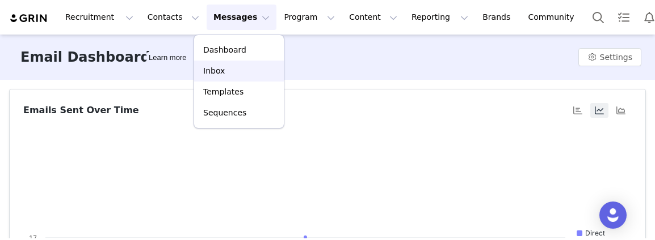
click at [235, 77] on div "Inbox" at bounding box center [239, 71] width 76 height 12
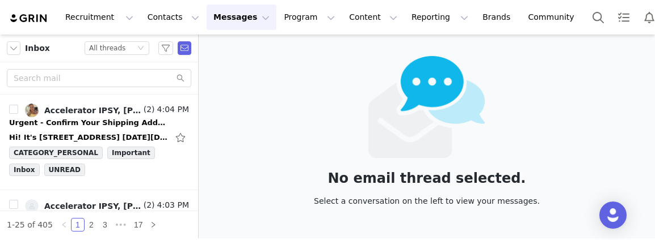
click at [238, 20] on button "Messages Messages" at bounding box center [241, 18] width 70 height 26
click at [67, 127] on div "Urgent - Confirm Your Shipping Address 💌" at bounding box center [88, 122] width 159 height 11
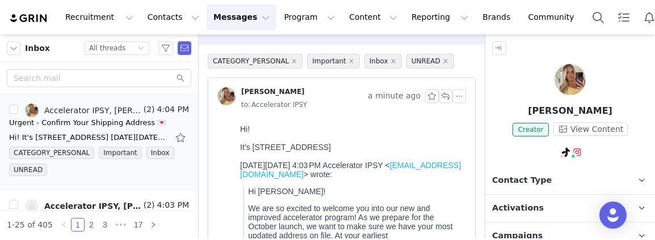
scroll to position [39, 0]
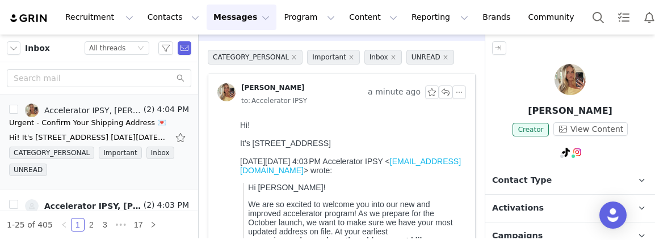
drag, startPoint x: 252, startPoint y: 146, endPoint x: 397, endPoint y: 141, distance: 144.7
click at [397, 141] on div "It’s 1720 n vista st 90046 los angeles CA" at bounding box center [350, 143] width 221 height 9
copy div "1720 n vista st 90046 los angeles CA"
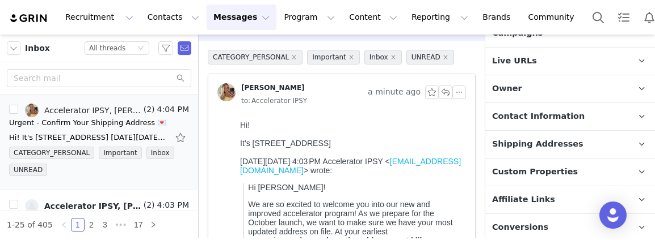
scroll to position [230, 0]
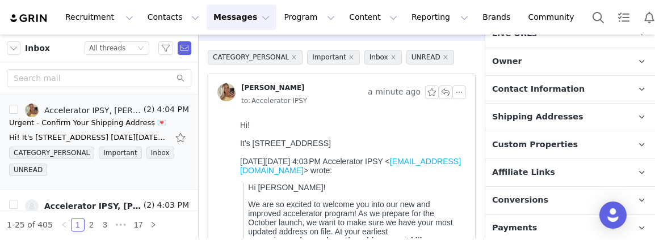
click at [560, 114] on span "Shipping Addresses" at bounding box center [537, 117] width 91 height 12
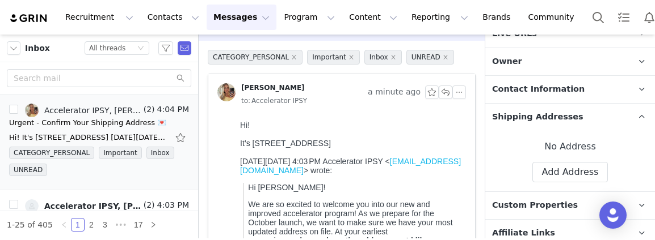
scroll to position [260, 0]
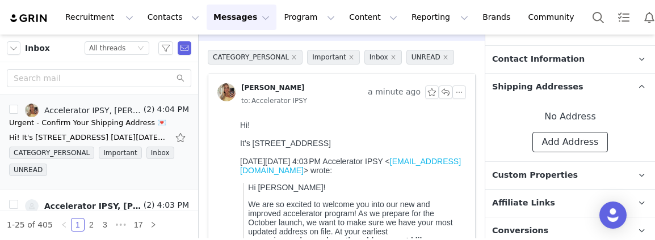
click at [562, 139] on button "Add Address" at bounding box center [570, 142] width 76 height 20
select select
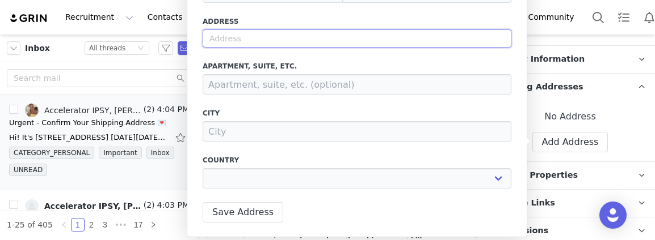
click at [242, 44] on input "text" at bounding box center [356, 38] width 309 height 18
paste input "1720 n vista st 90046 los angeles CA"
type input "1720 n vista st 90046 los angeles CA"
select select
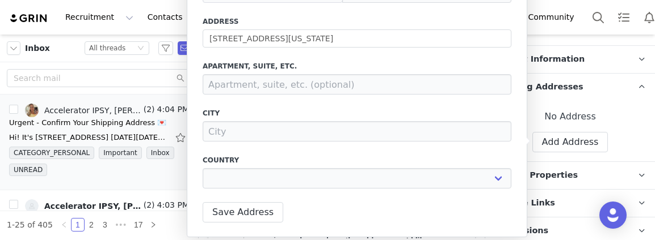
type input "1720 N Vista St"
type input "Los Angeles"
select select "[object Object]"
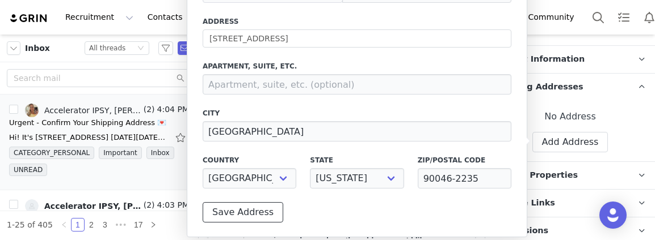
click at [246, 214] on button "Save Address" at bounding box center [242, 212] width 81 height 20
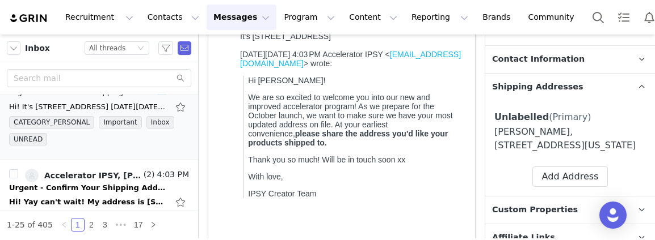
scroll to position [39, 0]
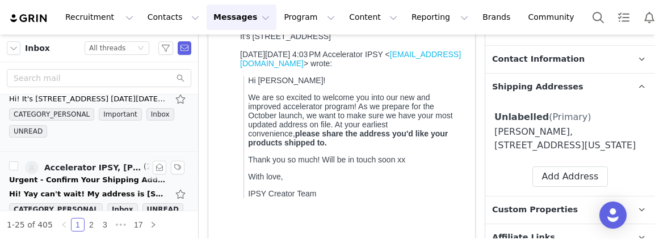
click at [79, 172] on link "Accelerator IPSY, Deja Monet" at bounding box center [83, 168] width 116 height 14
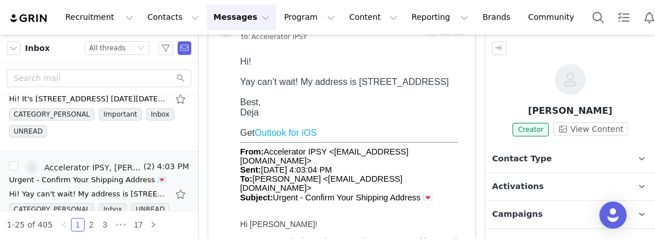
scroll to position [99, 0]
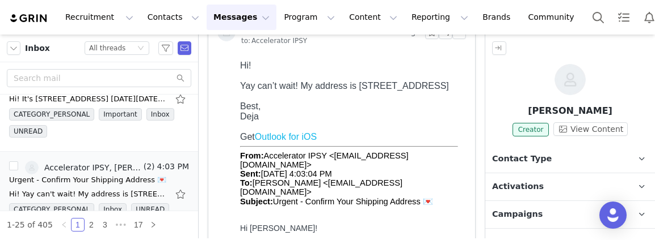
drag, startPoint x: 337, startPoint y: 96, endPoint x: 357, endPoint y: 86, distance: 22.3
click at [357, 86] on div "Yay can’t wait! My address is 353 1/2 S Catalina St, Los Angeles CA 90020" at bounding box center [350, 86] width 221 height 10
copy div "353 1/2 S Catalina St, Los Angeles CA 90020"
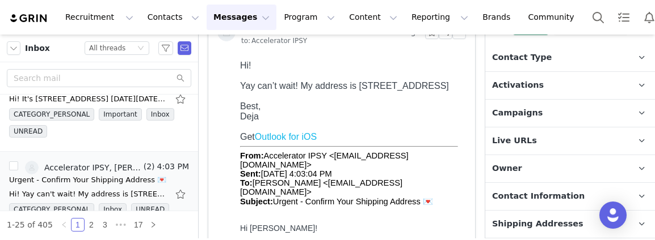
scroll to position [192, 0]
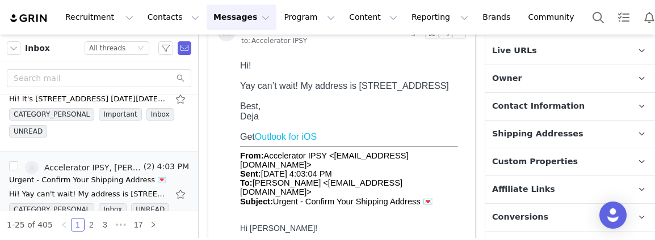
click at [533, 138] on span "Shipping Addresses" at bounding box center [537, 134] width 91 height 12
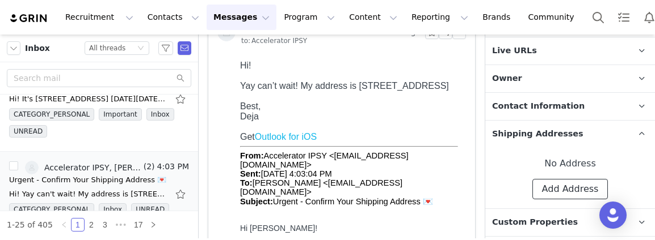
click at [561, 187] on button "Add Address" at bounding box center [570, 189] width 76 height 20
select select
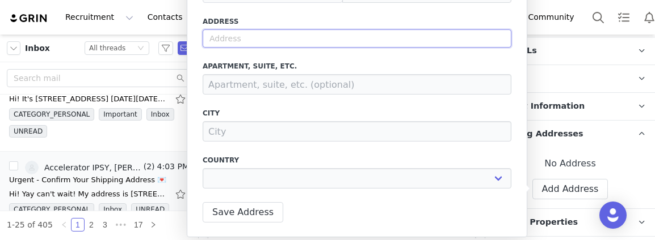
click at [269, 37] on input "text" at bounding box center [356, 38] width 309 height 18
paste input "353 1/2 S Catalina St, Los Angeles CA 90020"
type input "353 1/2 S Catalina St, Los Angeles CA 90020"
select select
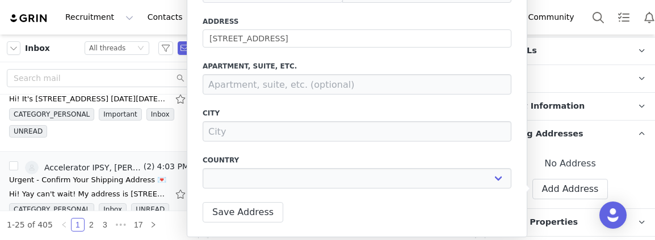
type input "353 1/2 S Catalina St"
type input "Los Angeles"
select select "[object Object]"
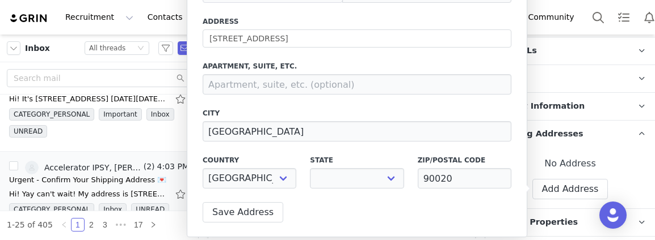
select select "[object Object]"
click at [261, 200] on div "Label First Name Deja Last Name Monet Email dejamonet_@outlook.com Phone +1 (Un…" at bounding box center [357, 25] width 340 height 424
click at [261, 209] on button "Save Address" at bounding box center [242, 212] width 81 height 20
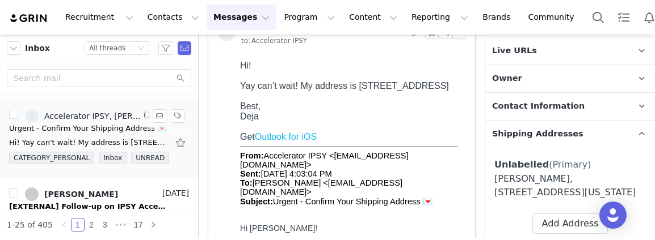
scroll to position [0, 0]
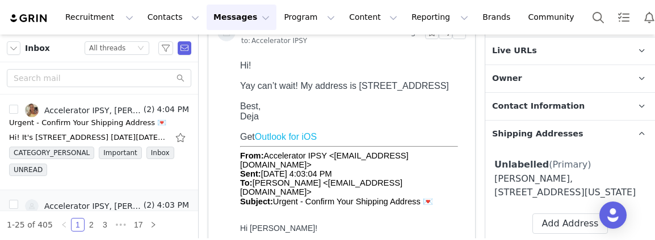
click at [234, 18] on button "Messages Messages" at bounding box center [241, 18] width 70 height 26
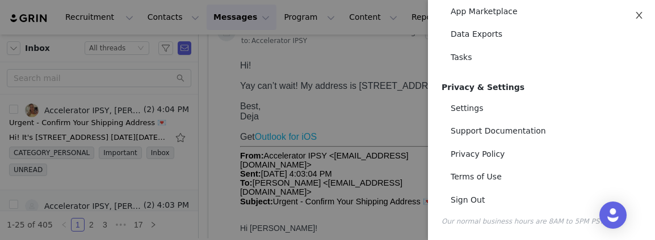
click at [634, 10] on button "Close" at bounding box center [639, 16] width 32 height 32
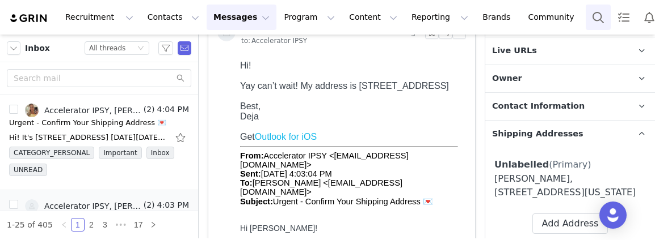
click at [585, 20] on button "Search" at bounding box center [597, 18] width 25 height 26
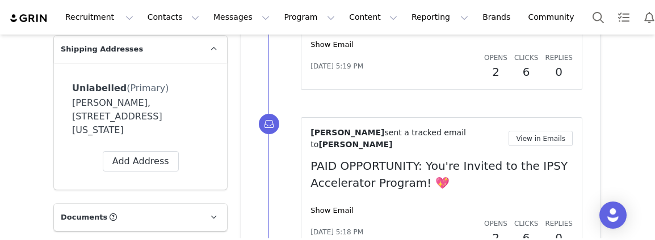
scroll to position [687, 0]
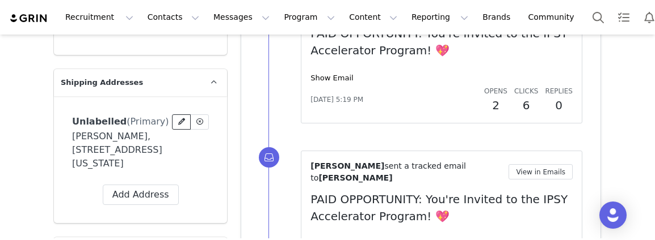
click at [179, 124] on icon at bounding box center [181, 122] width 7 height 7
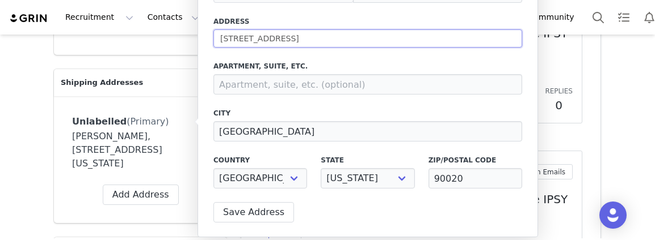
click at [444, 33] on input "353 1/2 S Catalina St" at bounding box center [367, 38] width 309 height 18
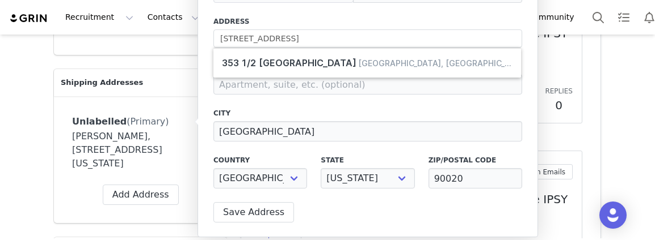
type input "353 1/2 South Catalina Street, Los Angeles, CA, USA"
select select
type input "353 1/2 S Catalina St"
type input "Los Angeles"
select select "[object Object]"
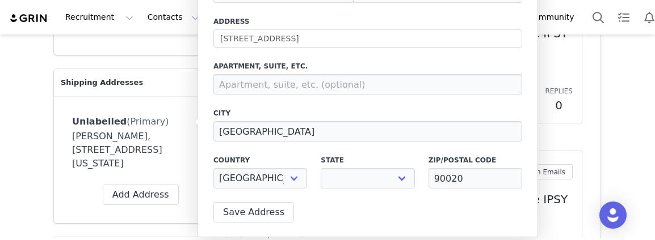
select select "[object Object]"
click at [240, 209] on button "Save Address" at bounding box center [253, 212] width 81 height 20
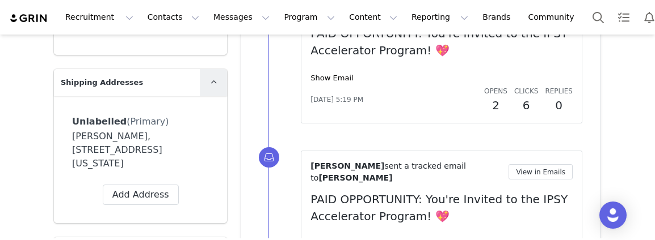
click at [216, 83] on icon at bounding box center [213, 82] width 6 height 7
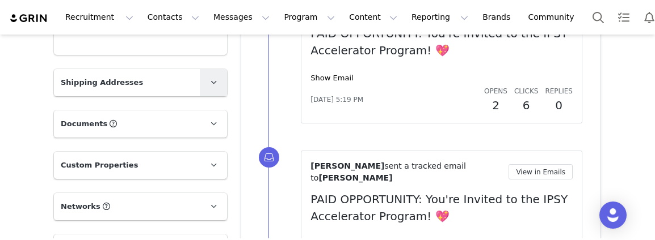
click at [214, 81] on icon at bounding box center [213, 82] width 6 height 7
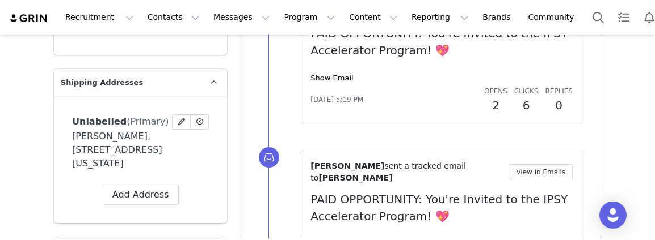
click at [87, 120] on span "Unlabelled" at bounding box center [99, 121] width 54 height 11
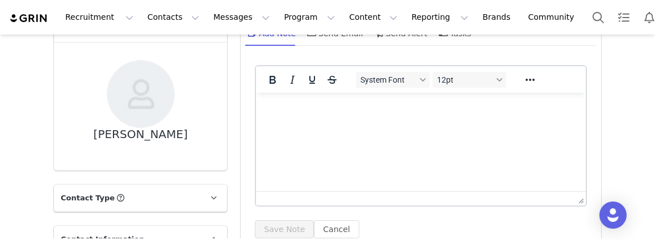
scroll to position [0, 0]
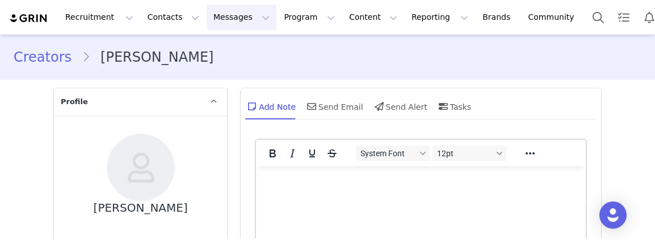
click at [227, 18] on button "Messages Messages" at bounding box center [241, 18] width 70 height 26
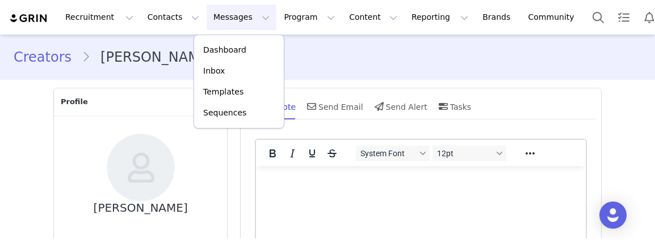
click at [283, 31] on div "Recruitment Recruitment Creator Search Curated Lists Landing Pages Web Extensio…" at bounding box center [327, 17] width 655 height 35
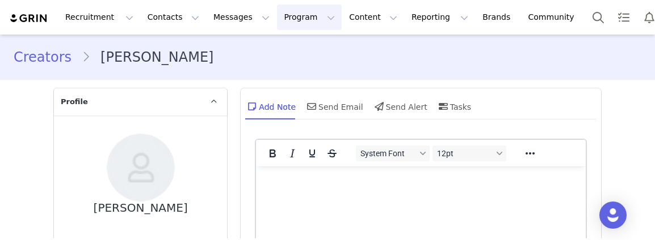
click at [282, 23] on button "Program Program" at bounding box center [309, 18] width 65 height 26
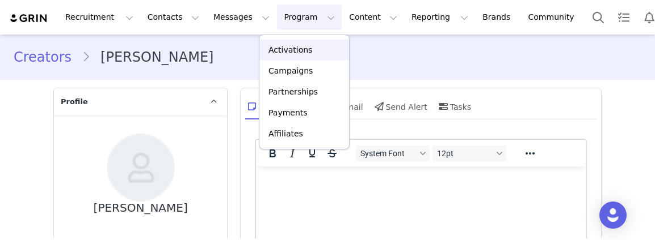
click at [298, 54] on p "Activations" at bounding box center [290, 50] width 44 height 12
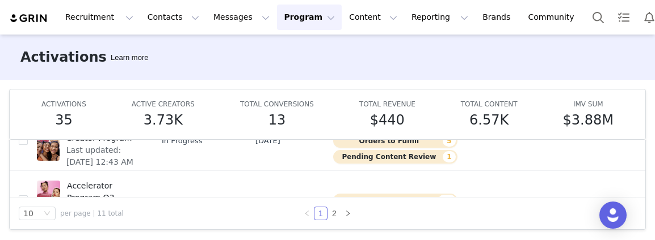
scroll to position [107, 0]
